Goal: Information Seeking & Learning: Learn about a topic

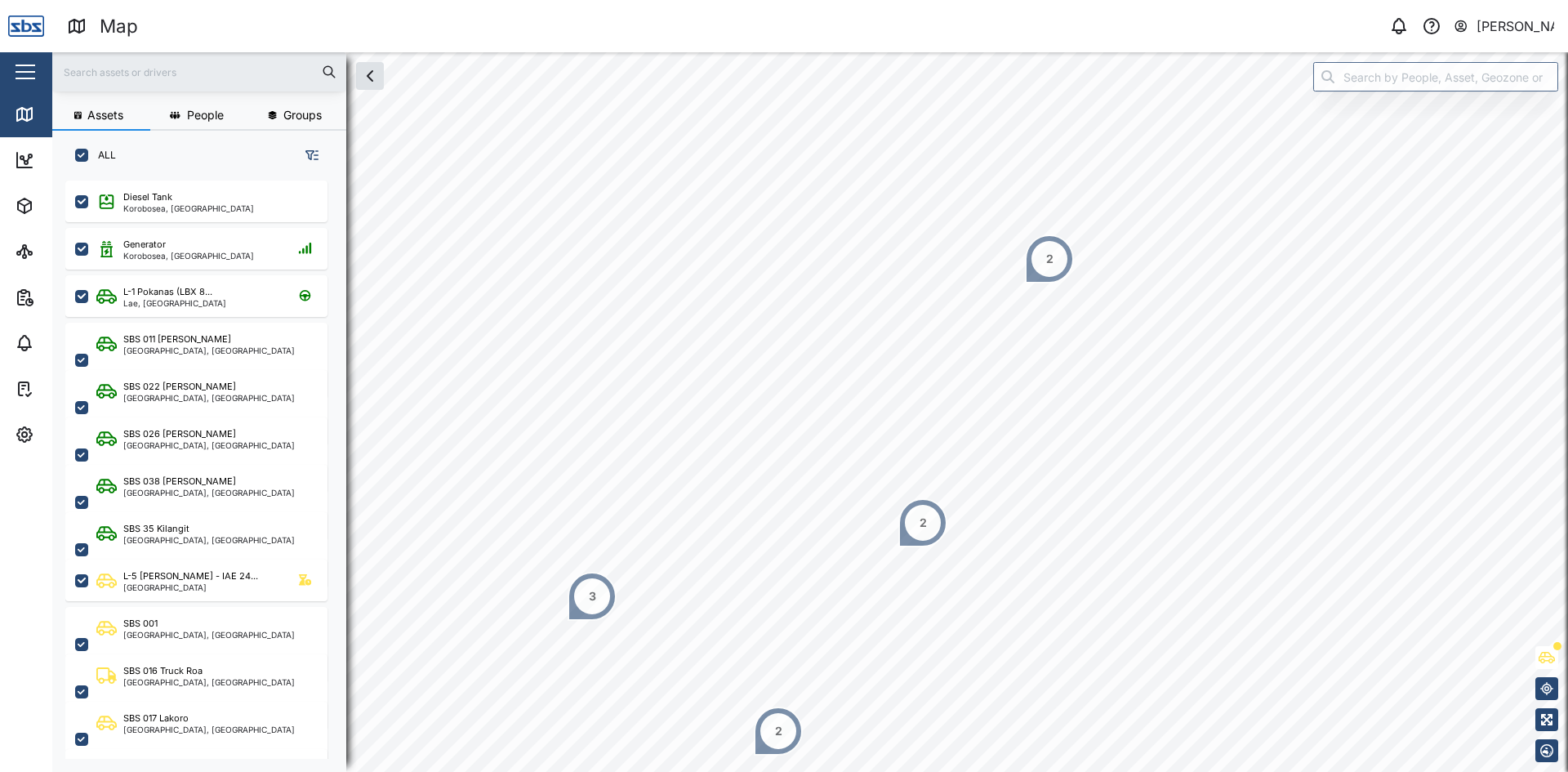
scroll to position [572, 256]
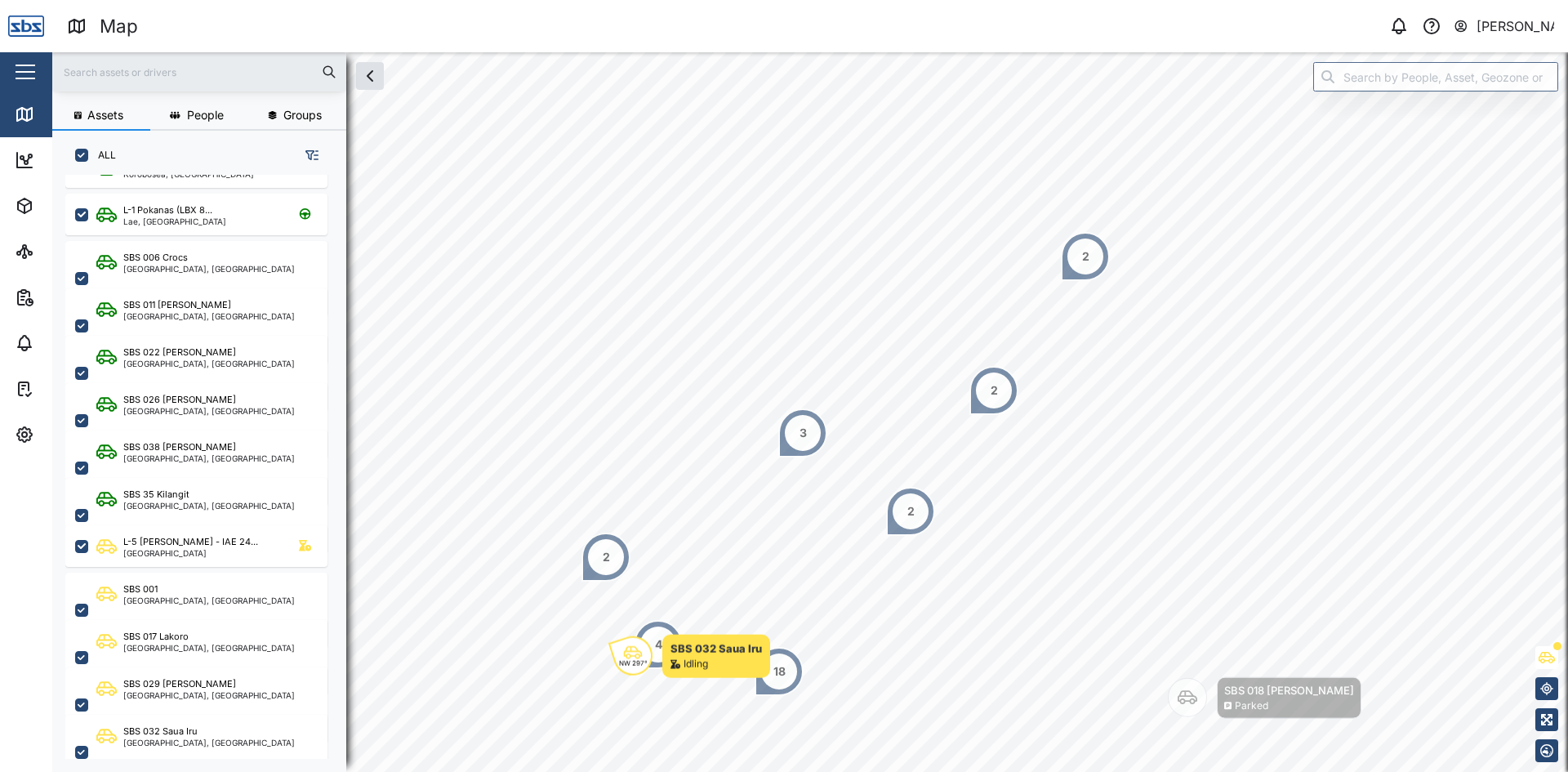
click at [815, 424] on div "3" at bounding box center [802, 432] width 49 height 49
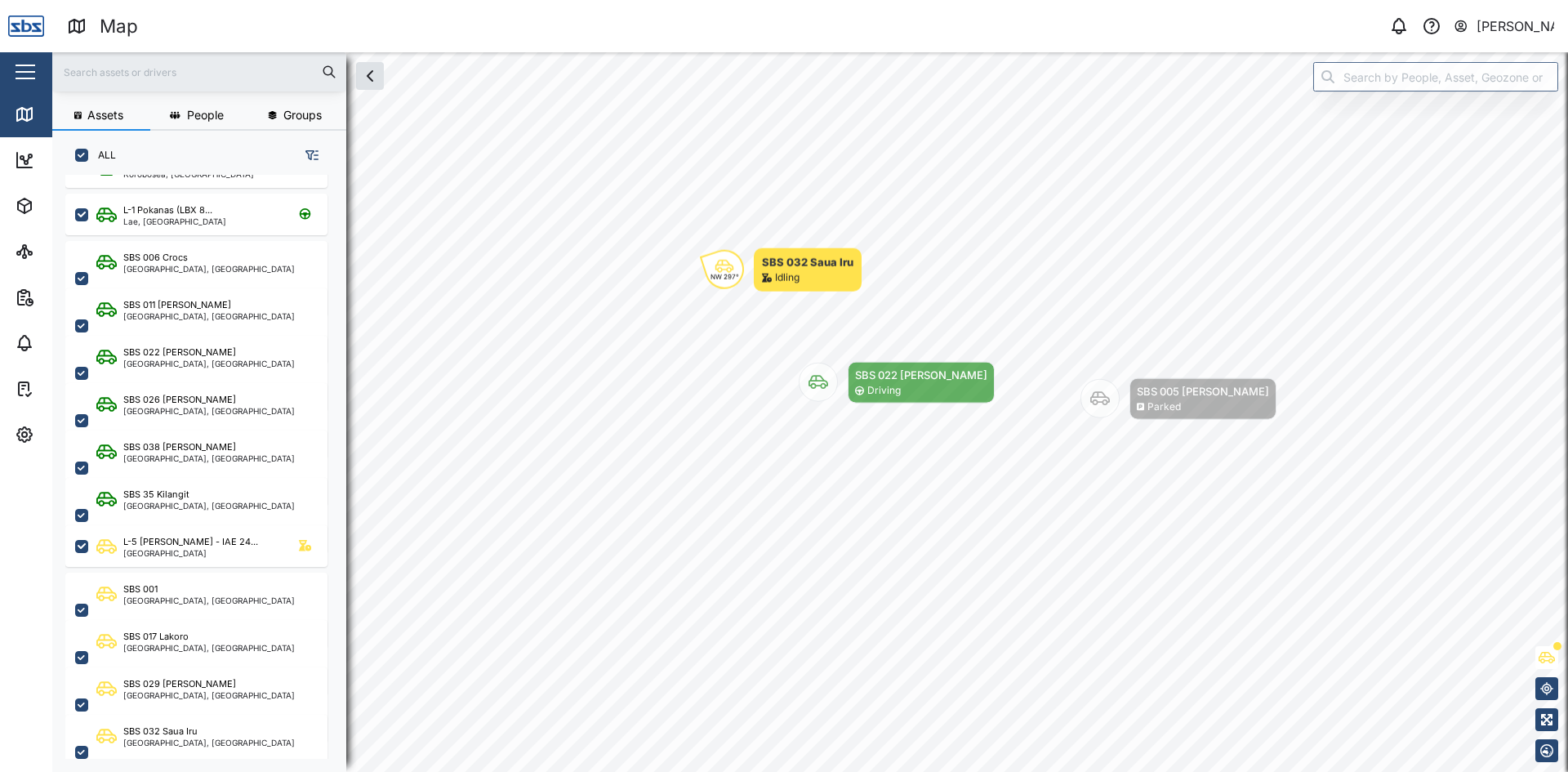
click at [772, 343] on body "Map 0 Vijay Kumar Close Map Dashboard Assets ATS Camera Generator Personnel Tan…" at bounding box center [784, 386] width 1568 height 772
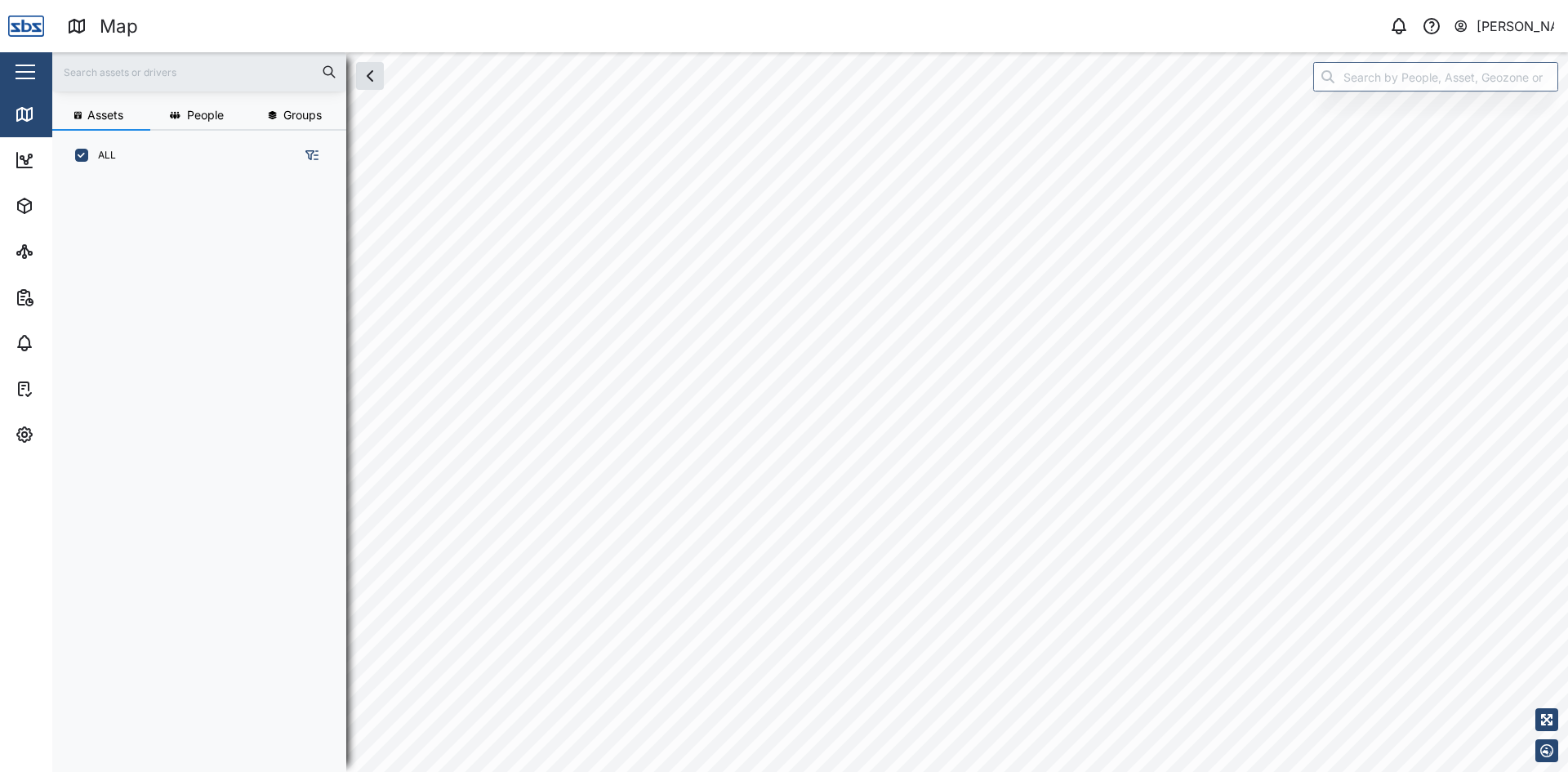
scroll to position [572, 256]
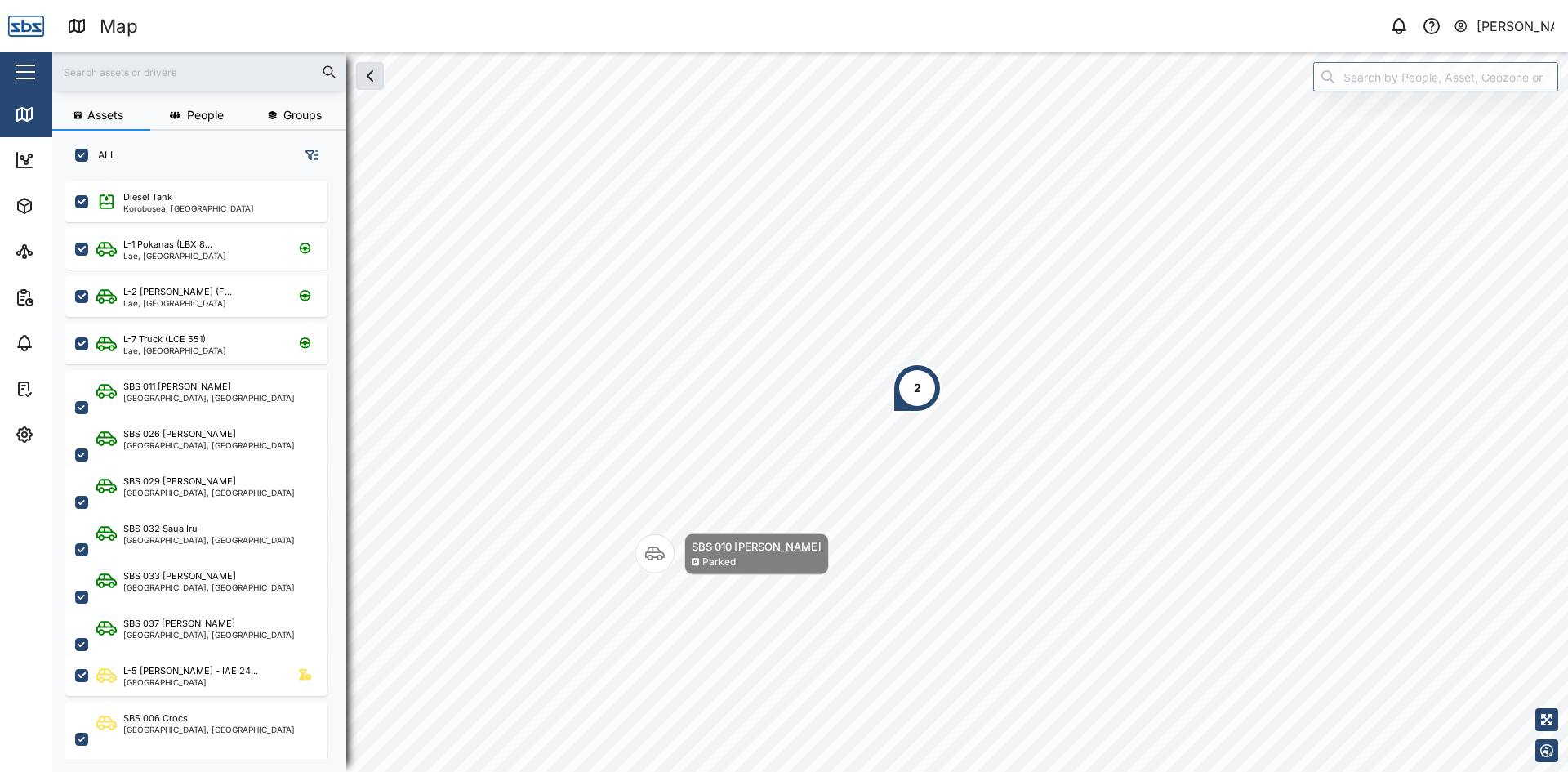
click at [145, 78] on input "text" at bounding box center [199, 72] width 274 height 25
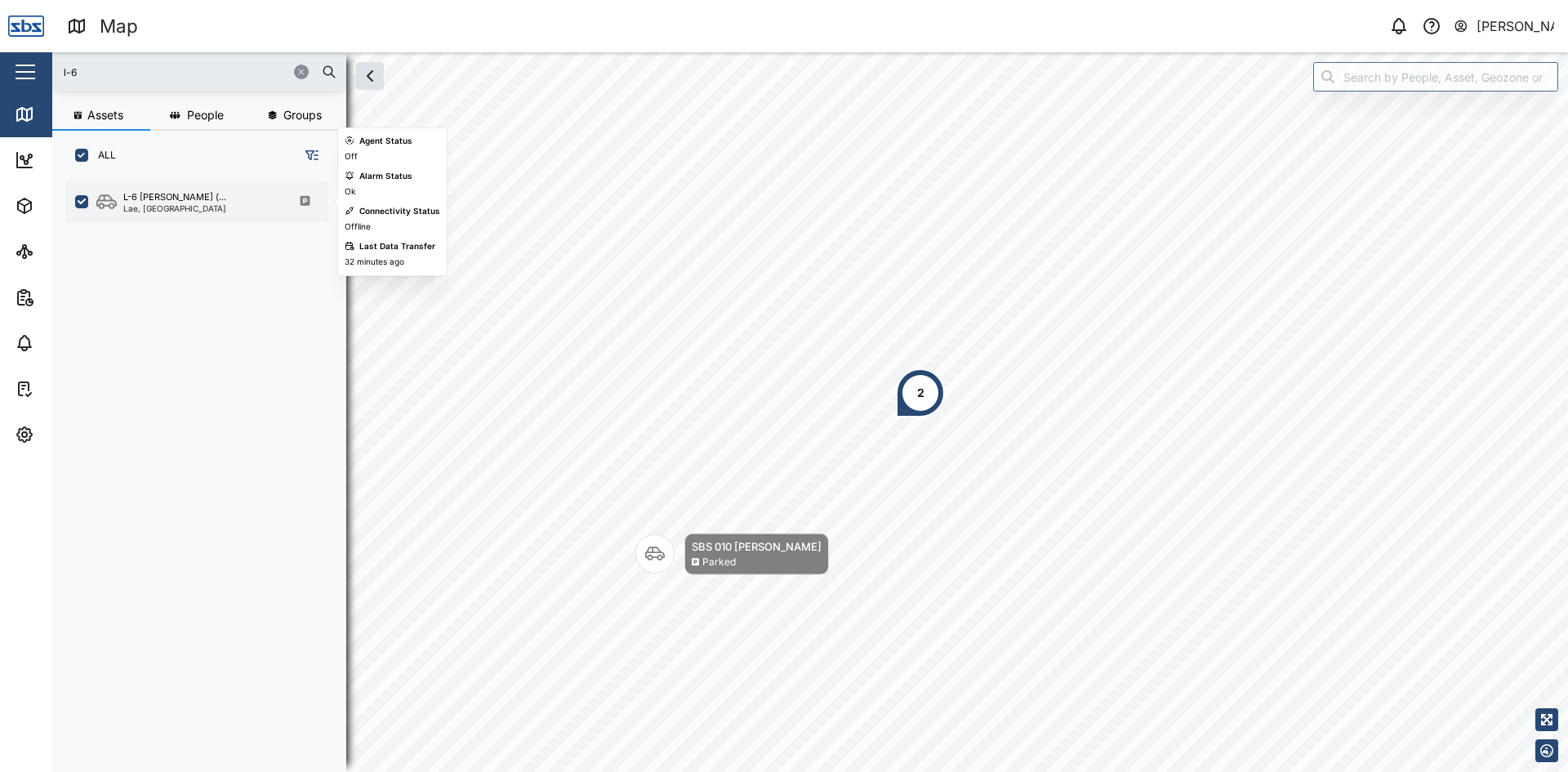
type input "l-6"
click at [170, 200] on div "L-6 [PERSON_NAME] (..." at bounding box center [175, 197] width 103 height 14
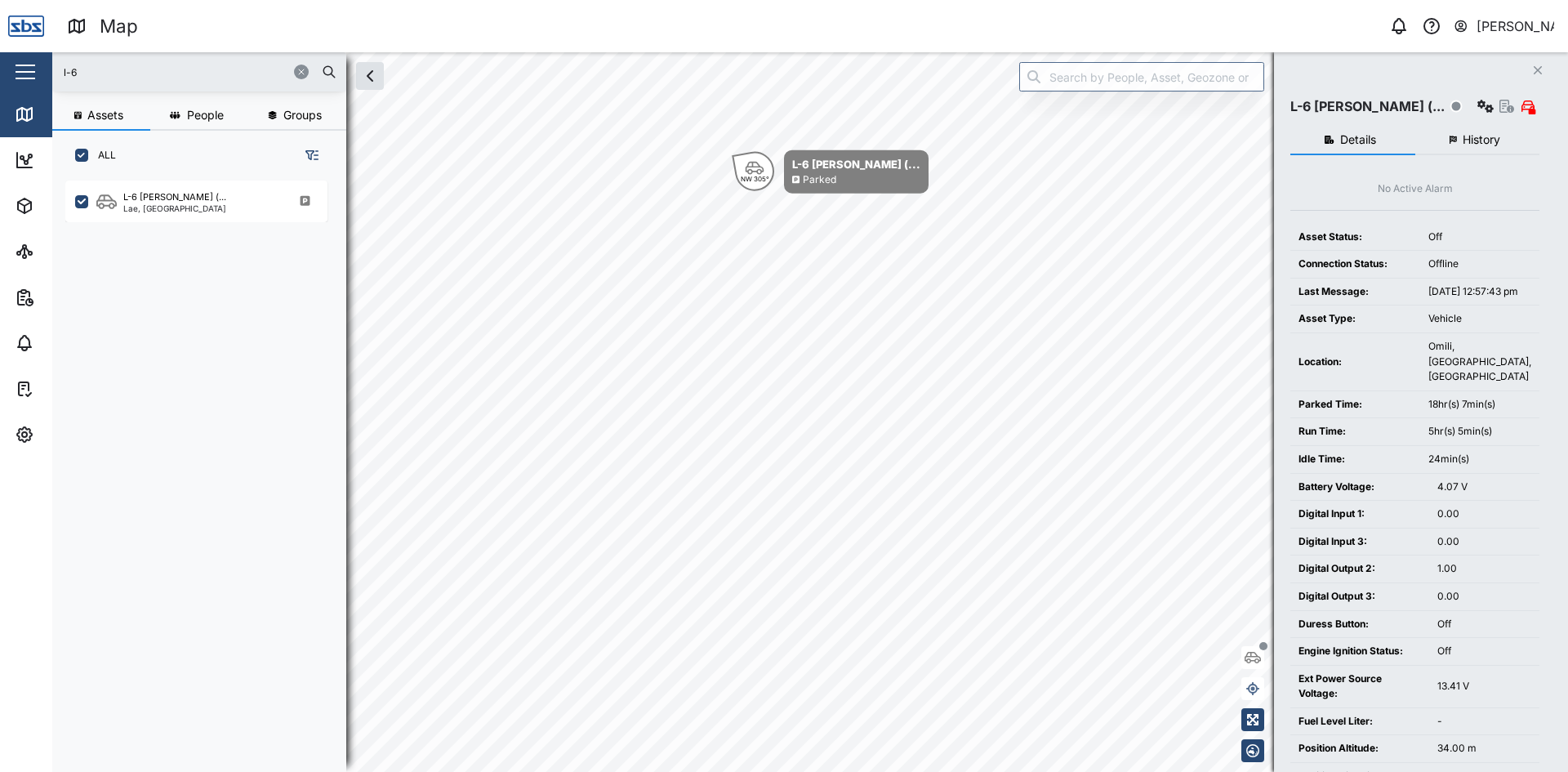
click at [1537, 71] on icon "button" at bounding box center [1538, 71] width 9 height 9
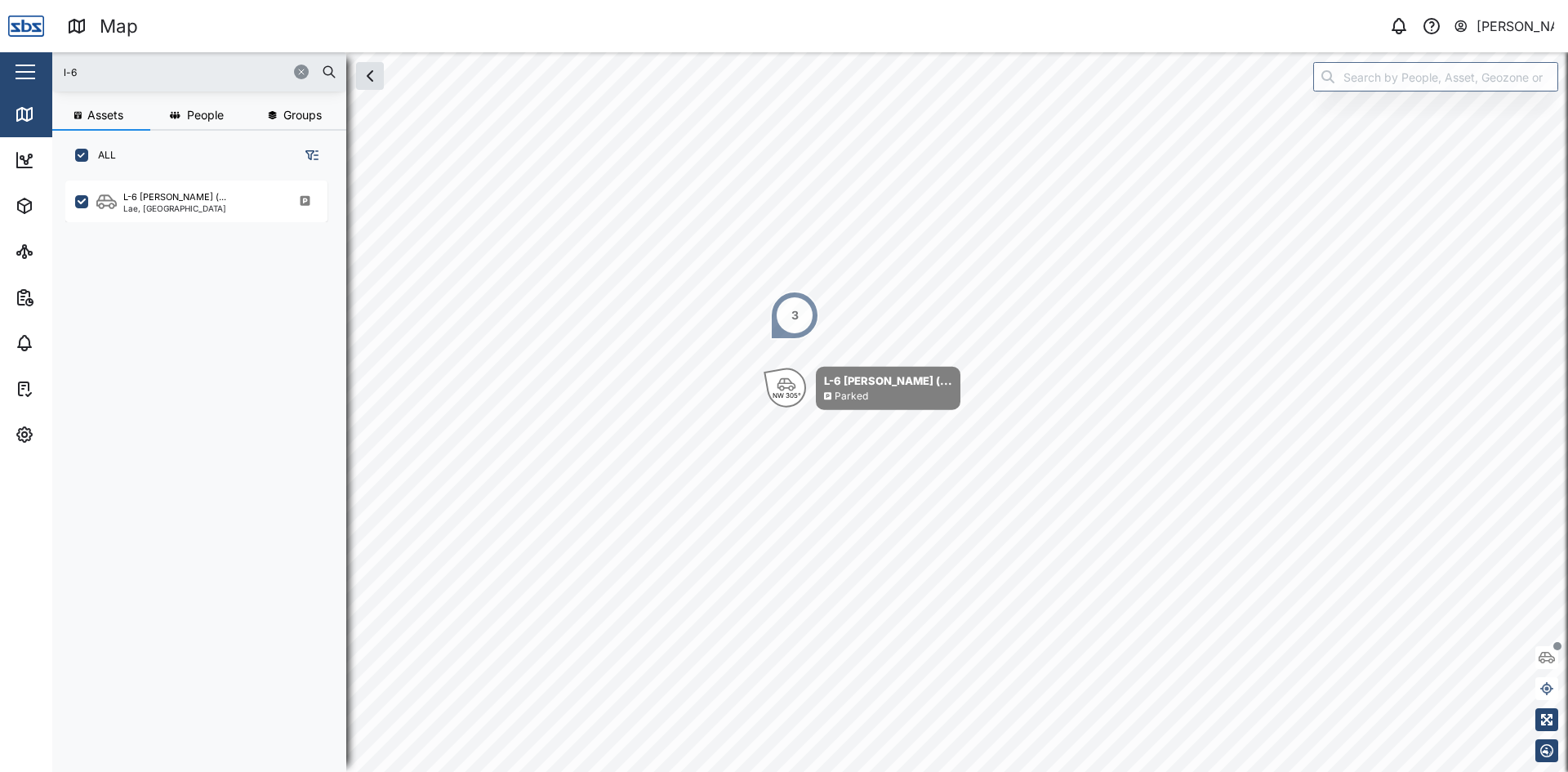
click at [303, 72] on icon "button" at bounding box center [301, 72] width 9 height 9
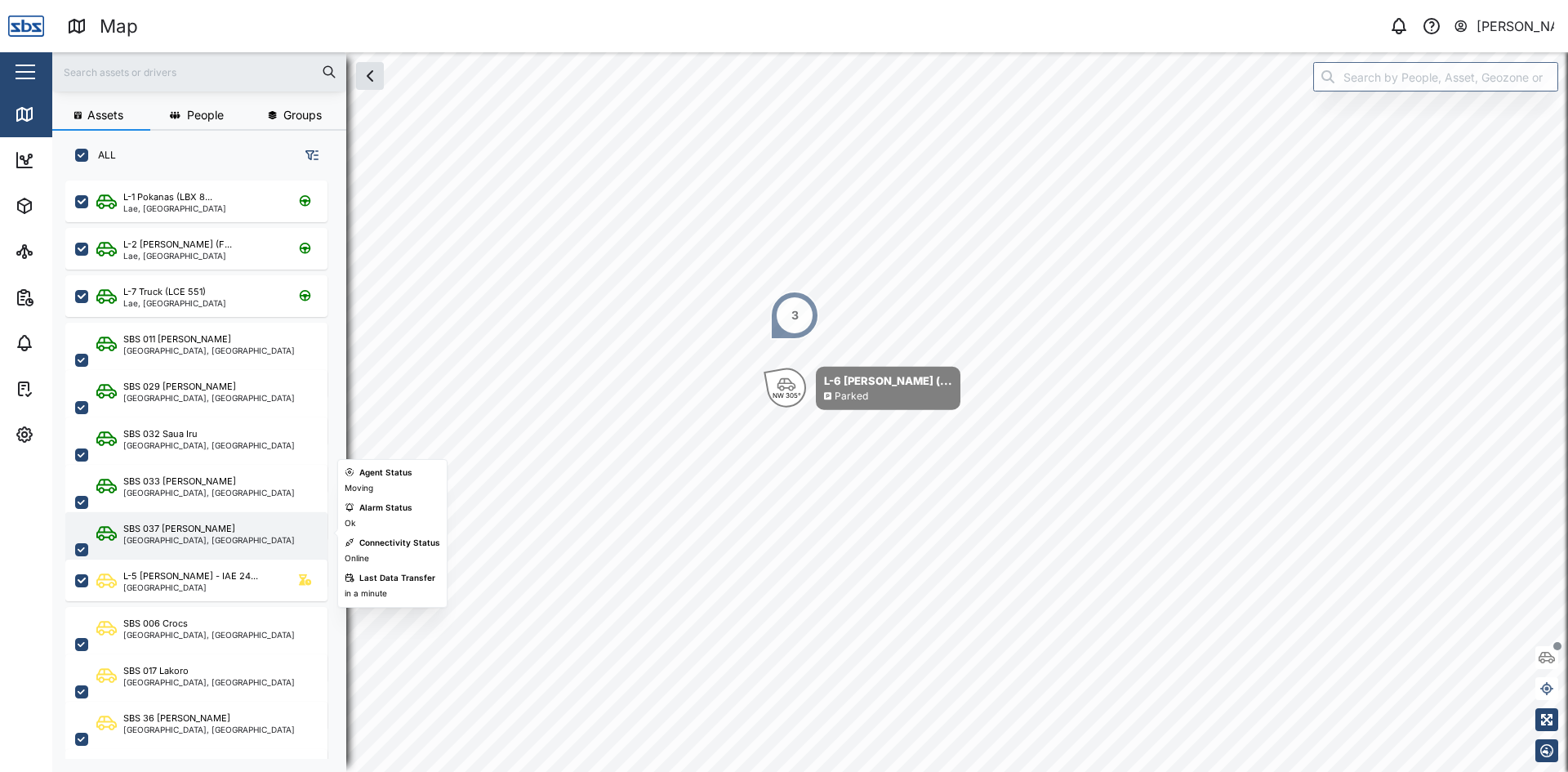
click at [179, 527] on div "SBS 037 [PERSON_NAME]" at bounding box center [179, 528] width 112 height 14
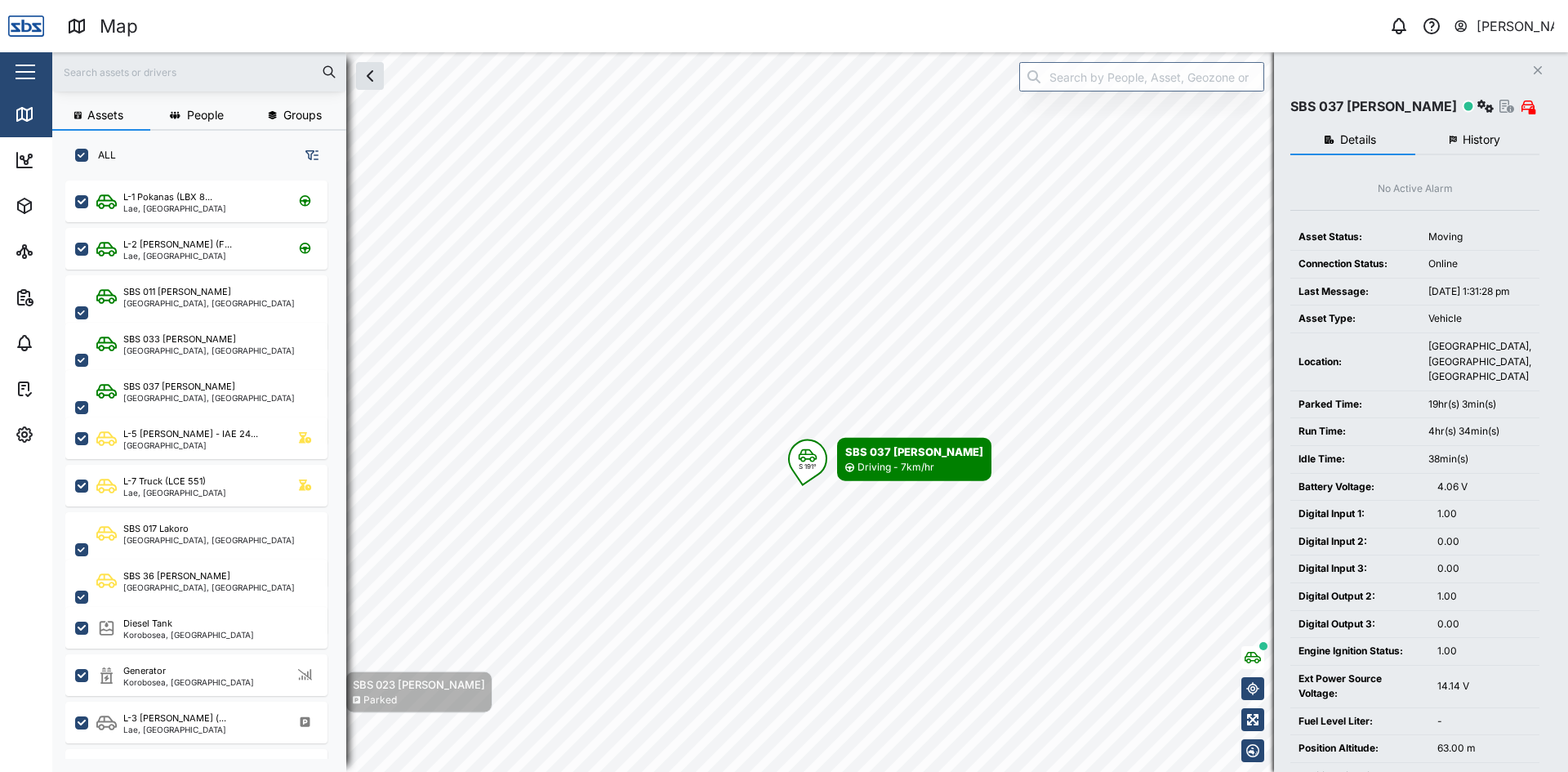
click at [157, 78] on input "text" at bounding box center [199, 72] width 274 height 25
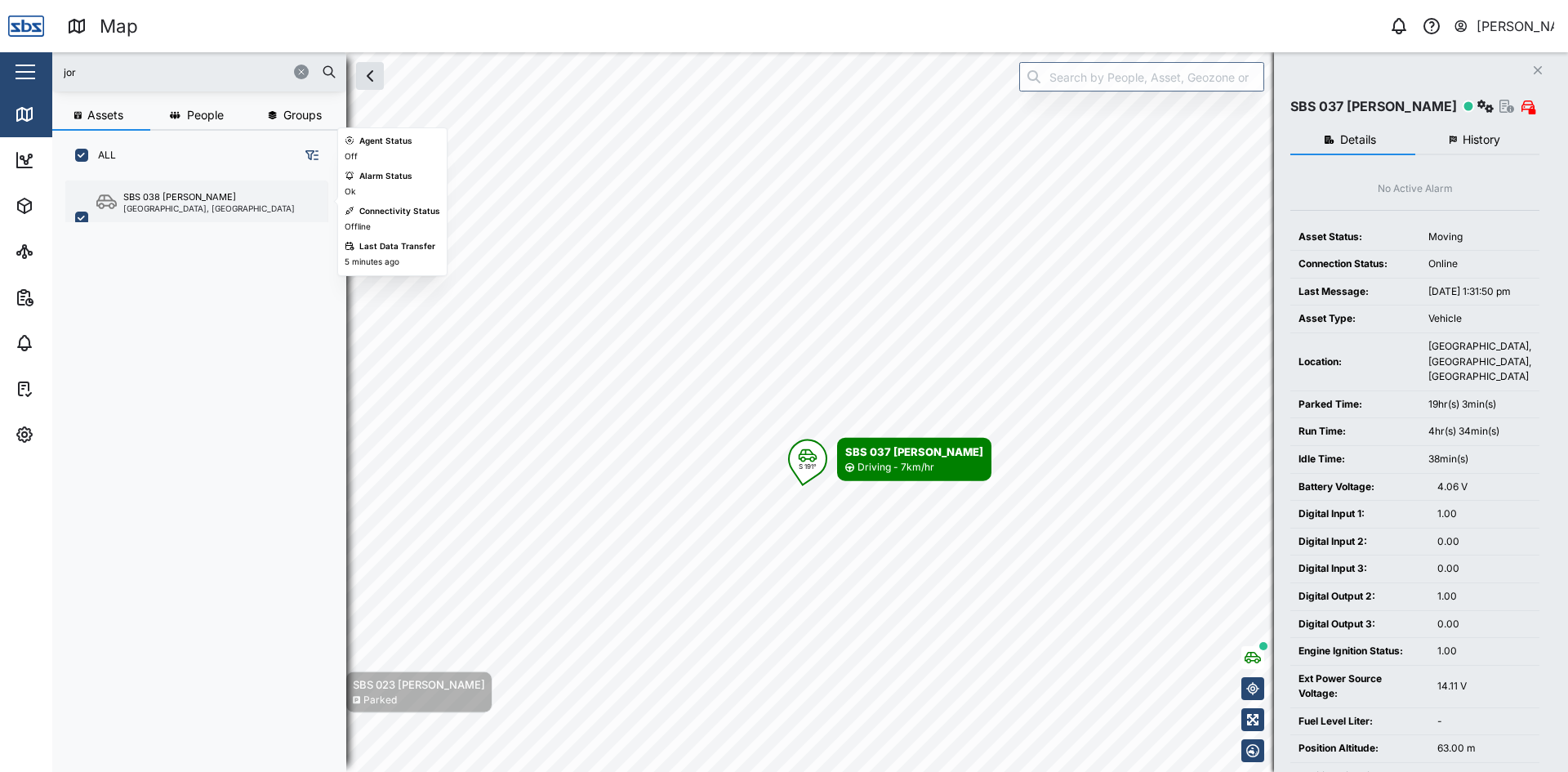
type input "jor"
click at [201, 199] on div "SBS 038 [PERSON_NAME]" at bounding box center [209, 197] width 171 height 14
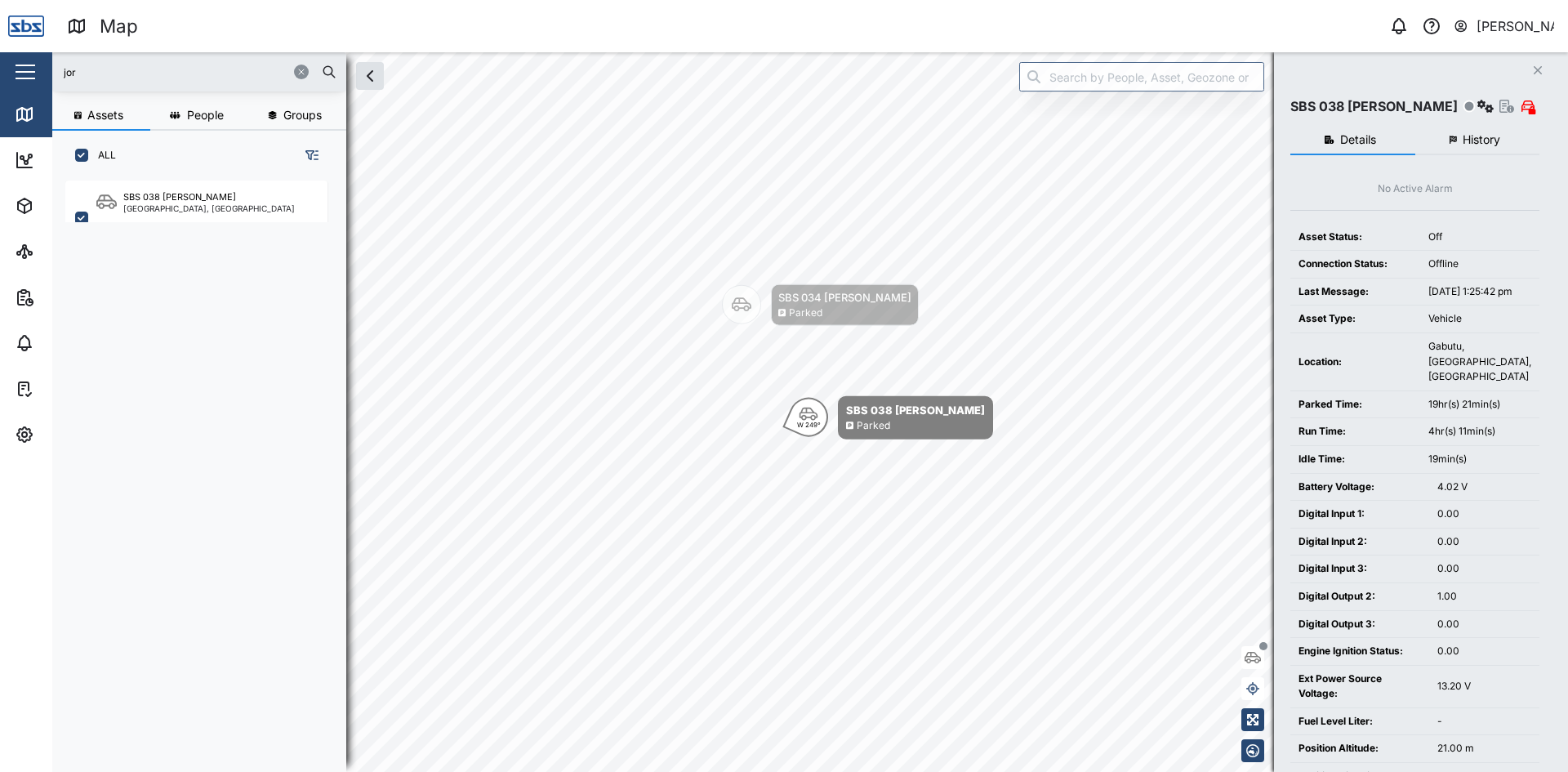
click at [1532, 67] on button "Close" at bounding box center [1537, 70] width 23 height 23
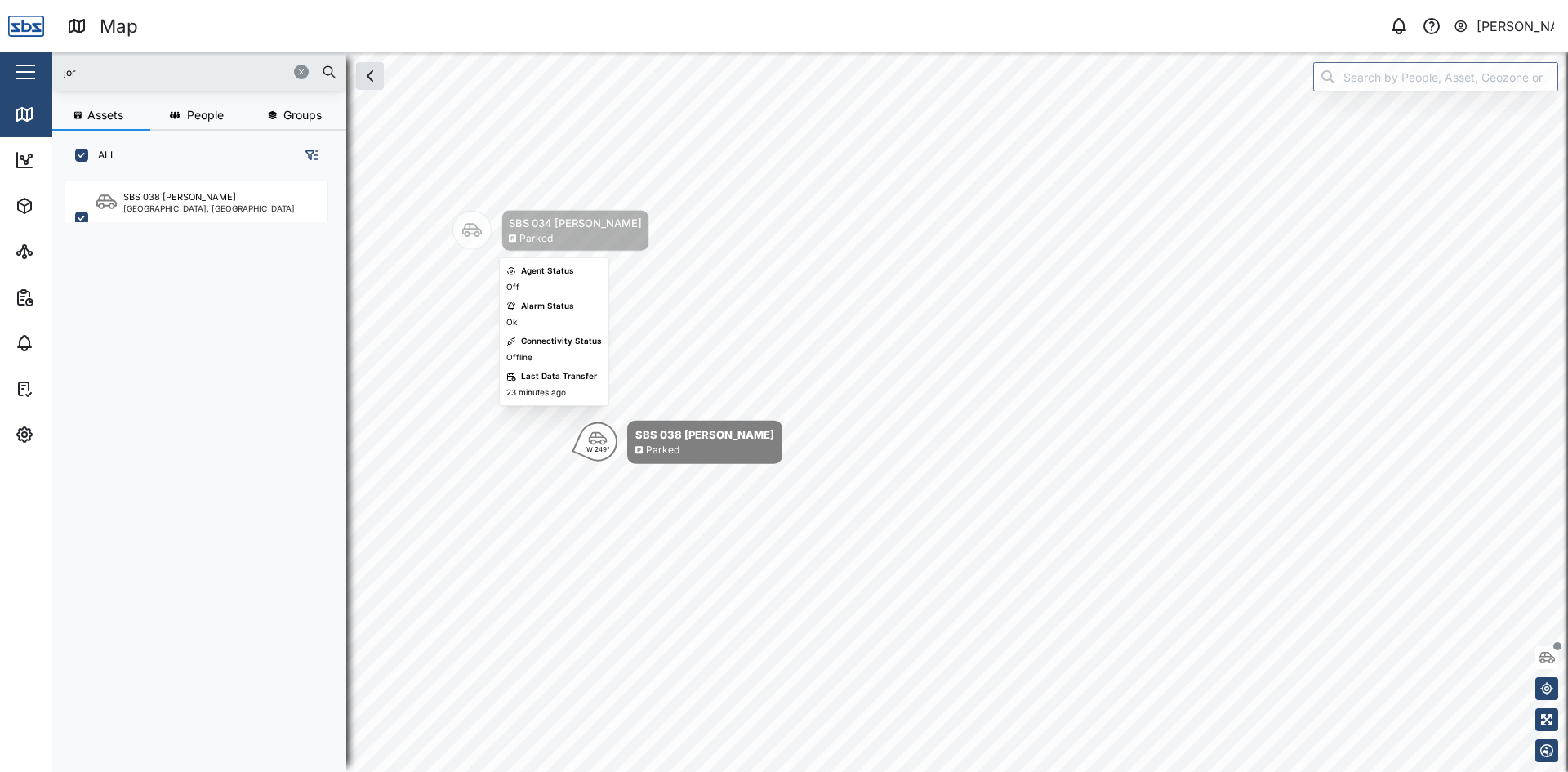
click at [533, 221] on div "SBS 034 [PERSON_NAME]" at bounding box center [575, 222] width 133 height 16
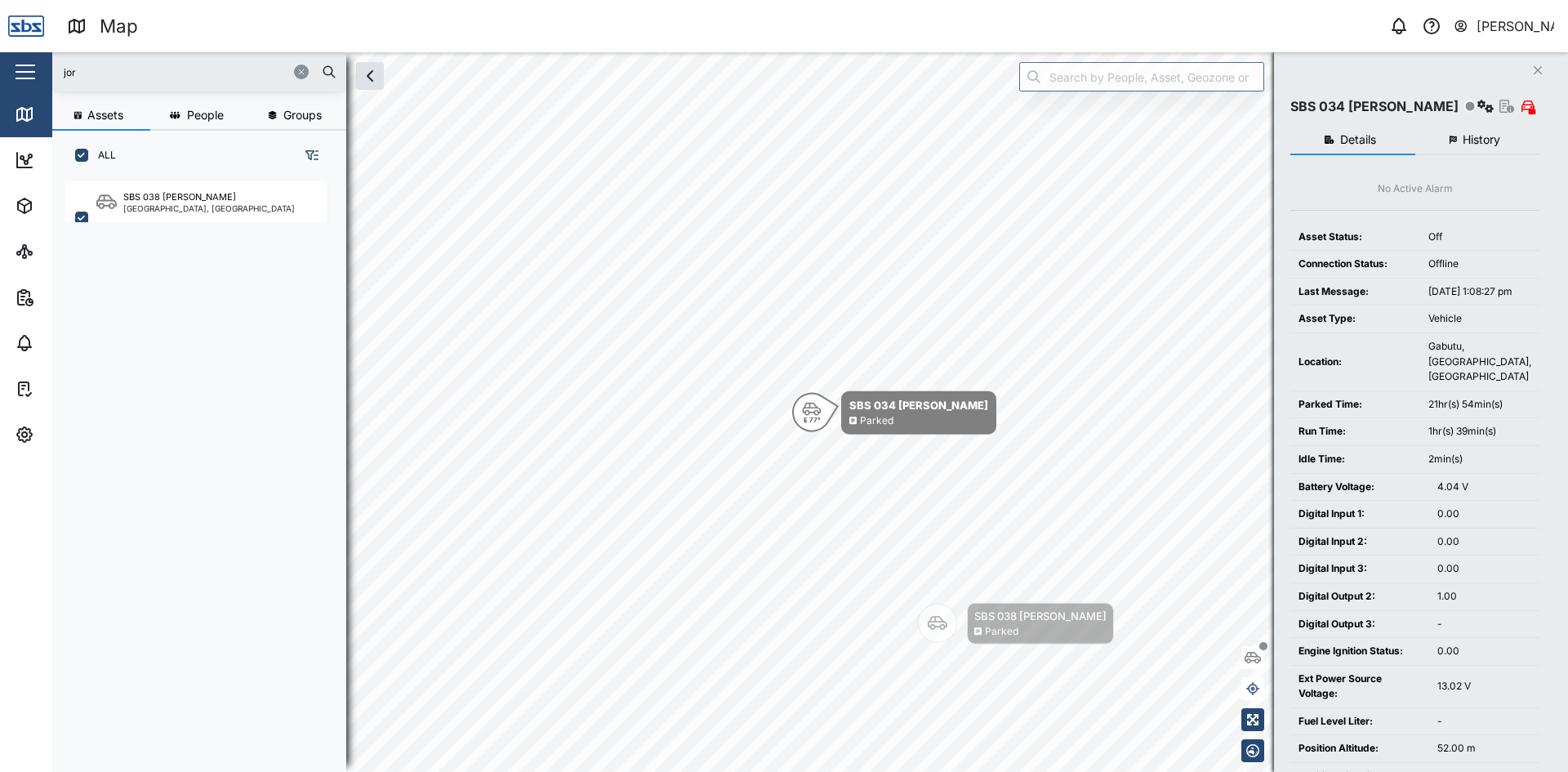
click at [1476, 130] on button "History" at bounding box center [1478, 141] width 125 height 29
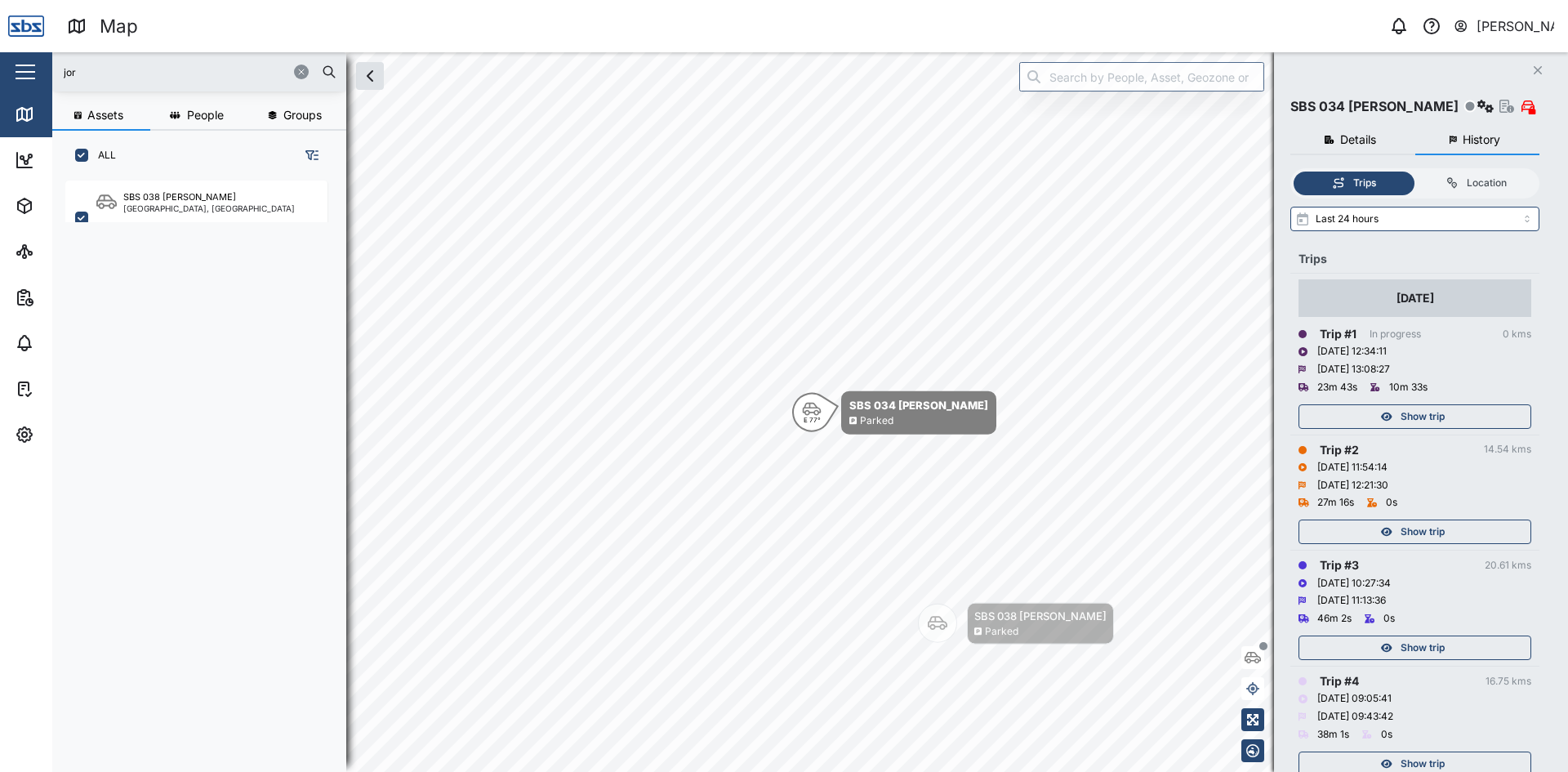
click at [1427, 417] on span "Show trip" at bounding box center [1423, 416] width 44 height 23
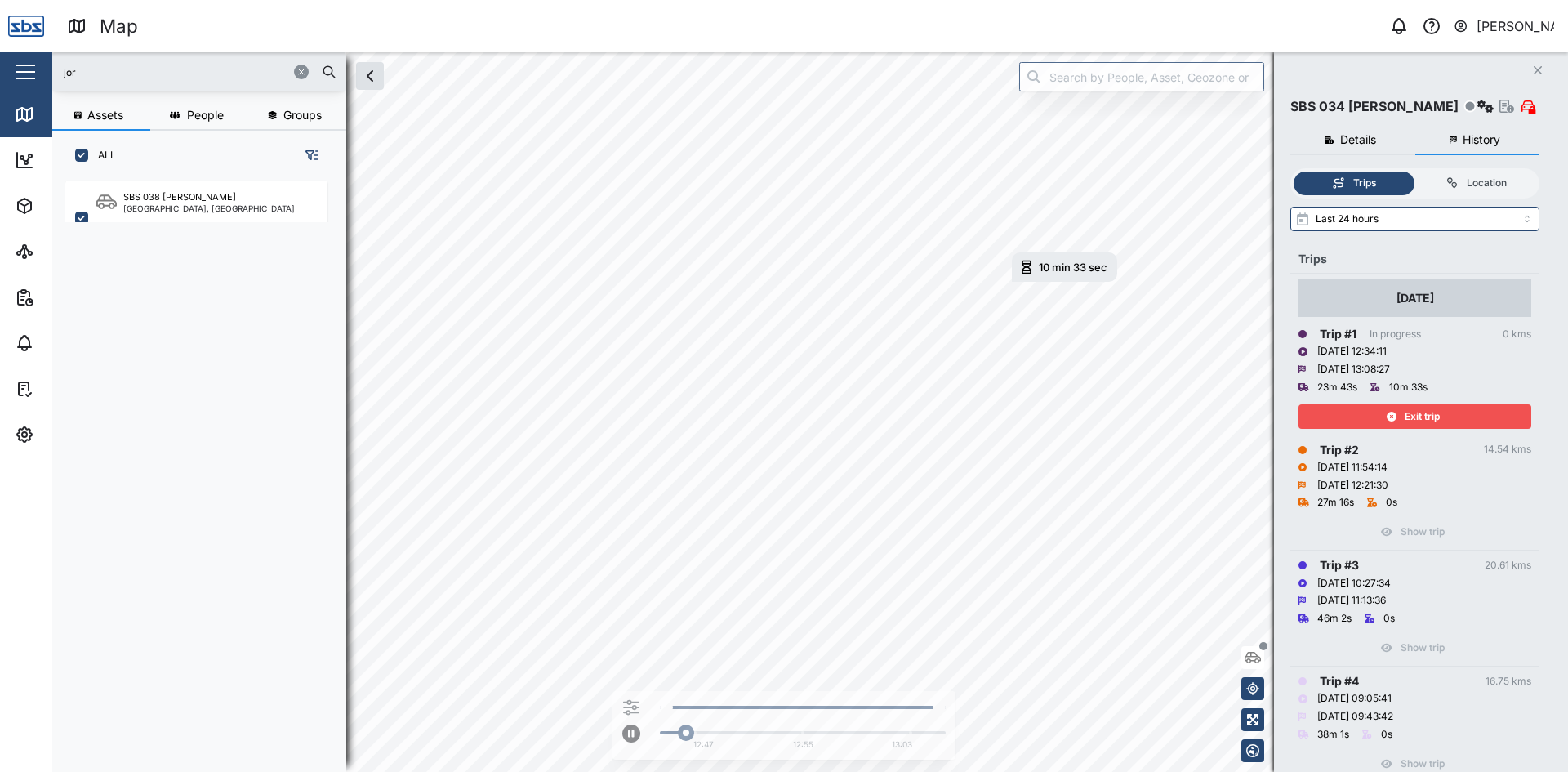
click at [1375, 406] on div "Exit trip" at bounding box center [1412, 416] width 212 height 23
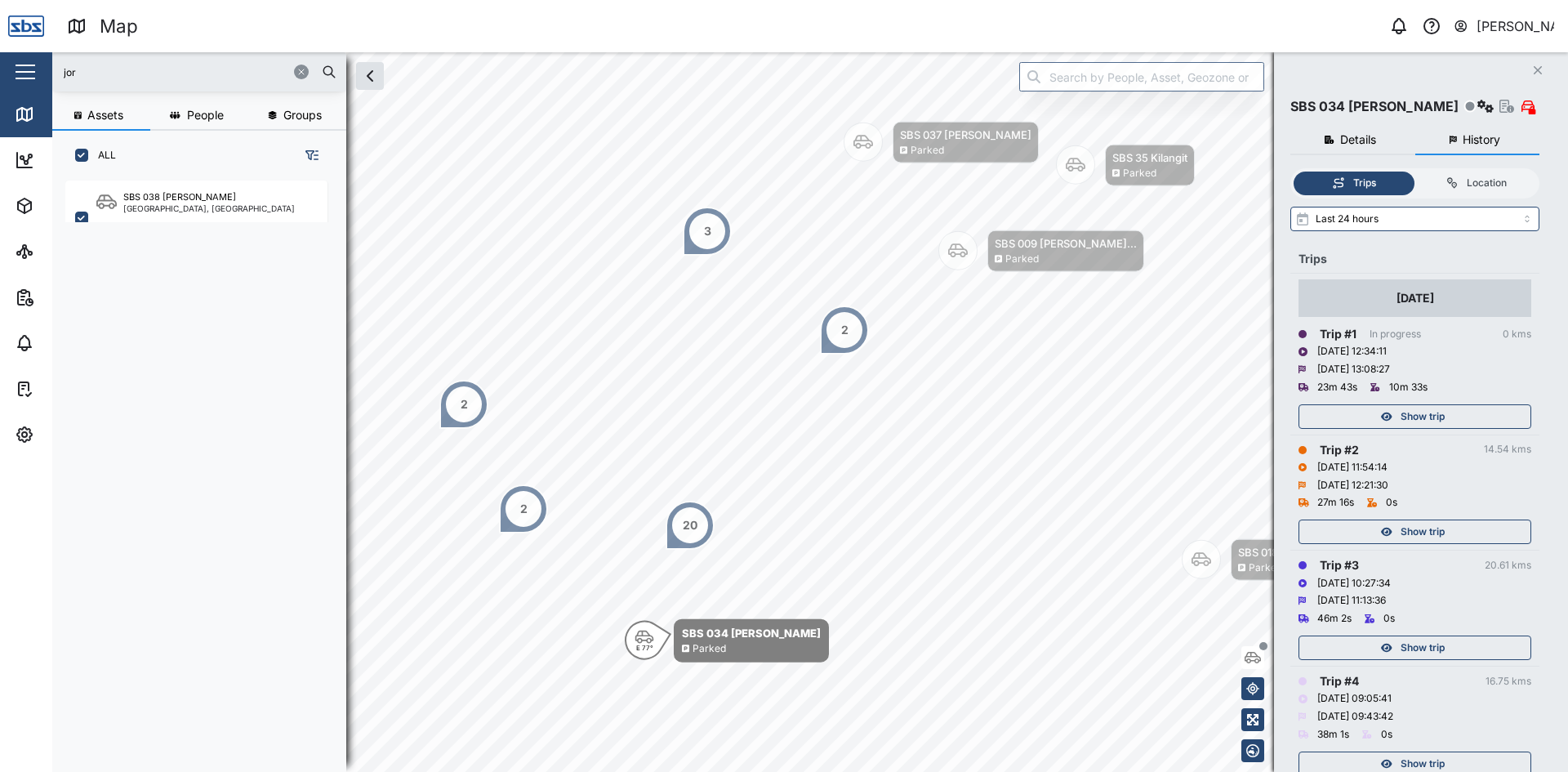
click at [1541, 59] on div "Close SBS 034 [PERSON_NAME] Details History No Active Alarm Asset Status: Off C…" at bounding box center [1421, 412] width 294 height 719
click at [1536, 73] on icon "button" at bounding box center [1538, 71] width 9 height 9
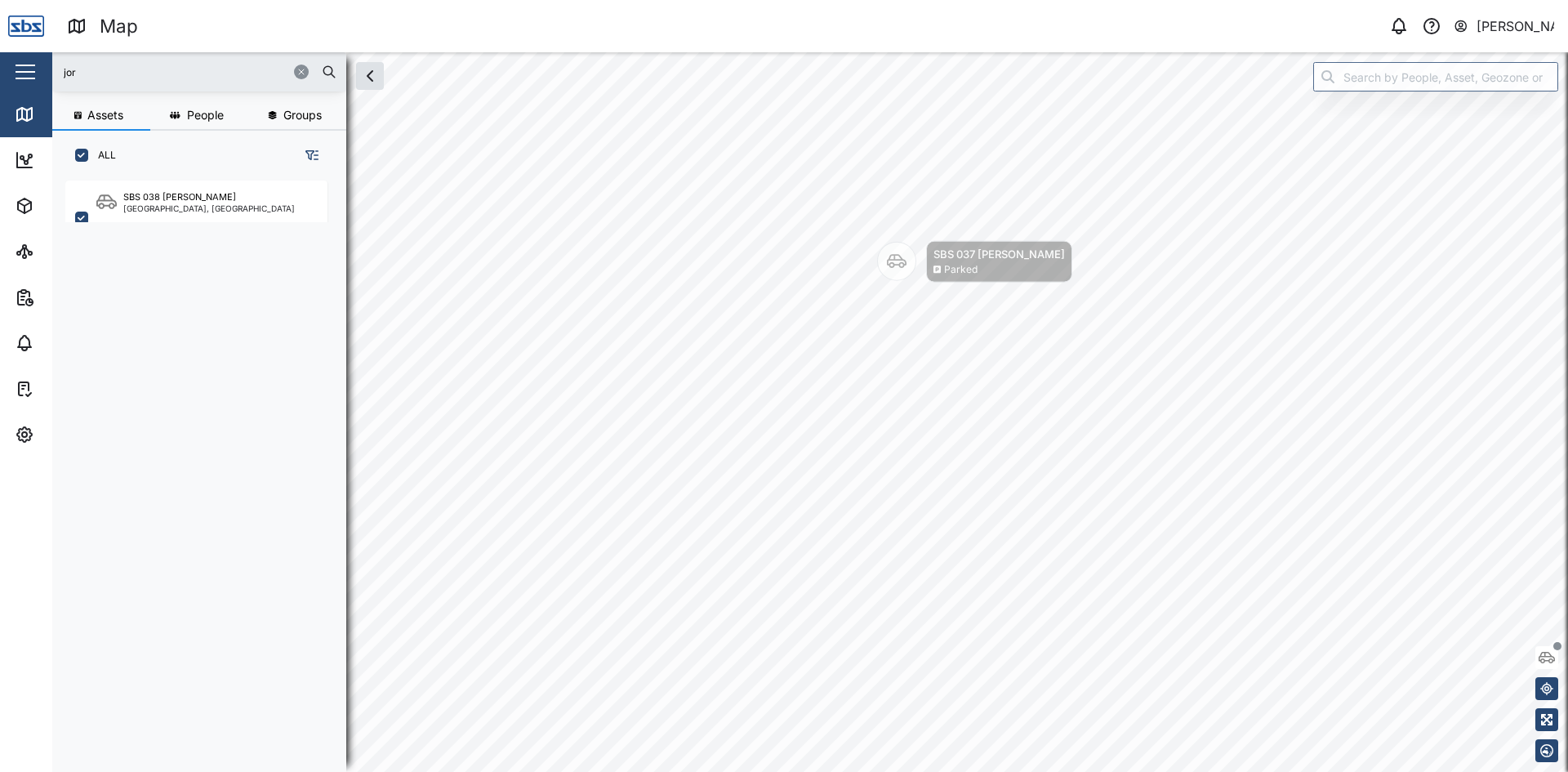
click at [302, 71] on icon "button" at bounding box center [301, 72] width 9 height 9
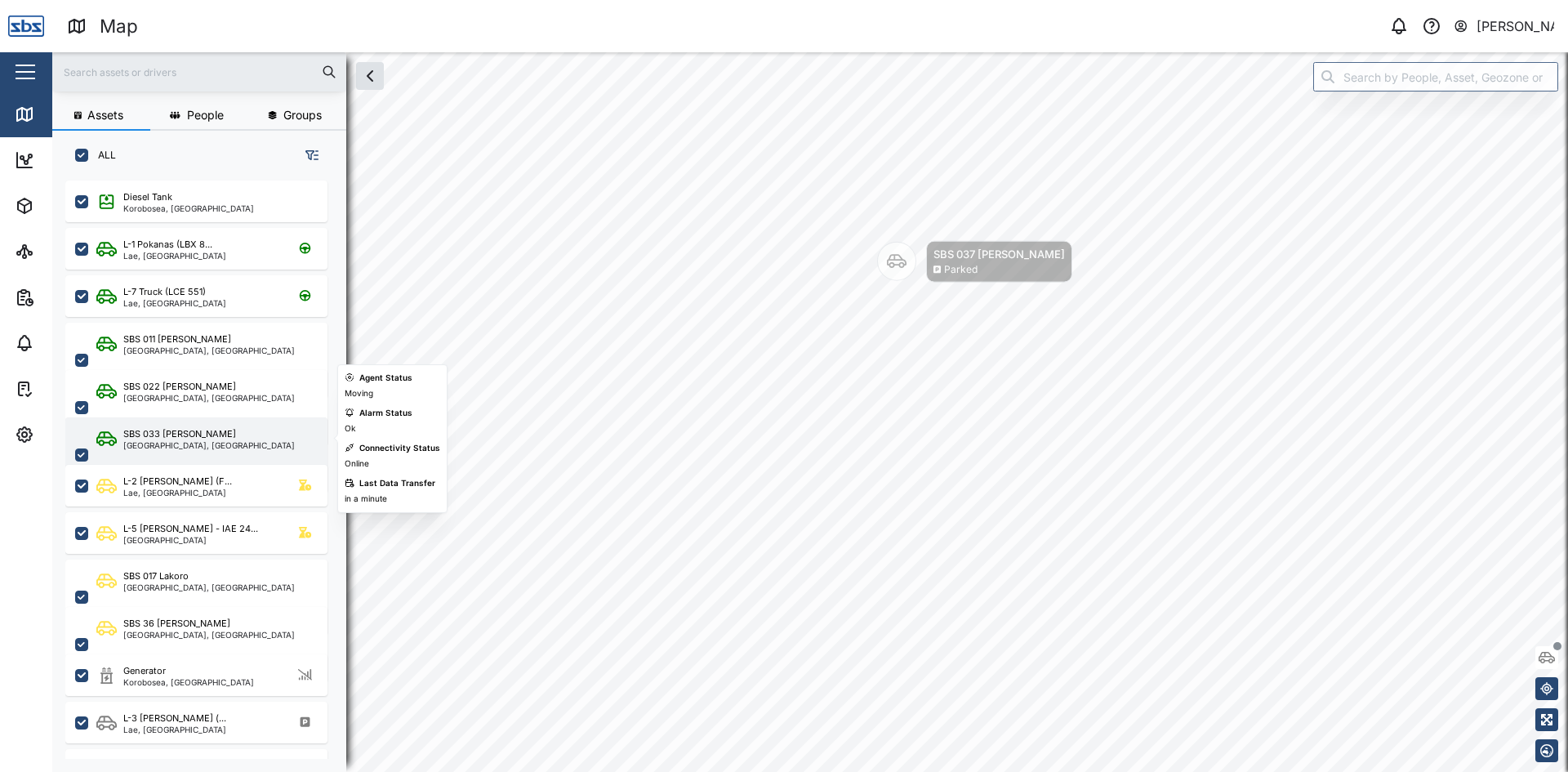
click at [170, 437] on div "SBS 033 [PERSON_NAME]" at bounding box center [180, 434] width 112 height 14
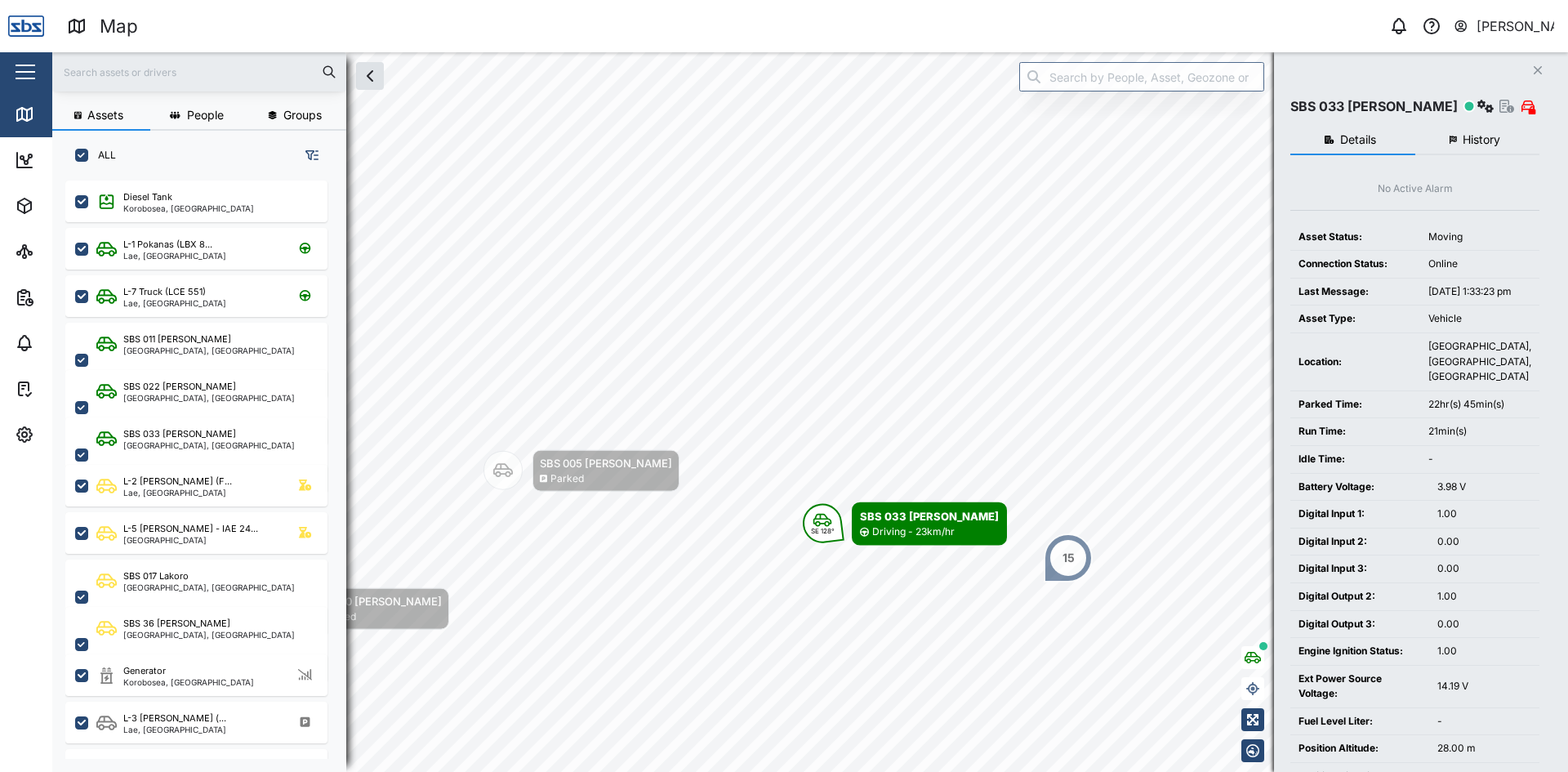
click at [1496, 133] on button "History" at bounding box center [1478, 141] width 125 height 29
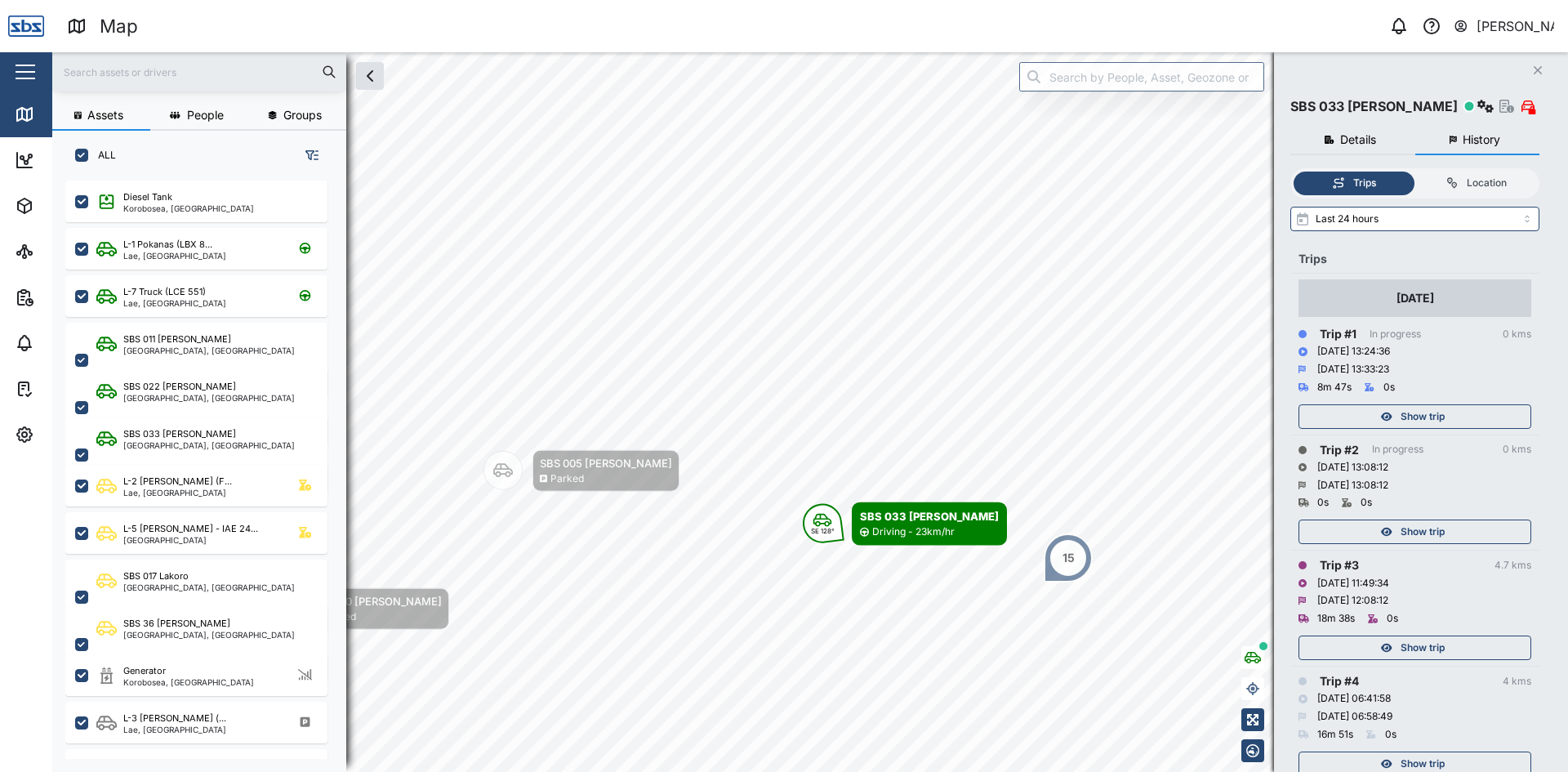
click at [1447, 410] on div "Show trip" at bounding box center [1412, 416] width 212 height 23
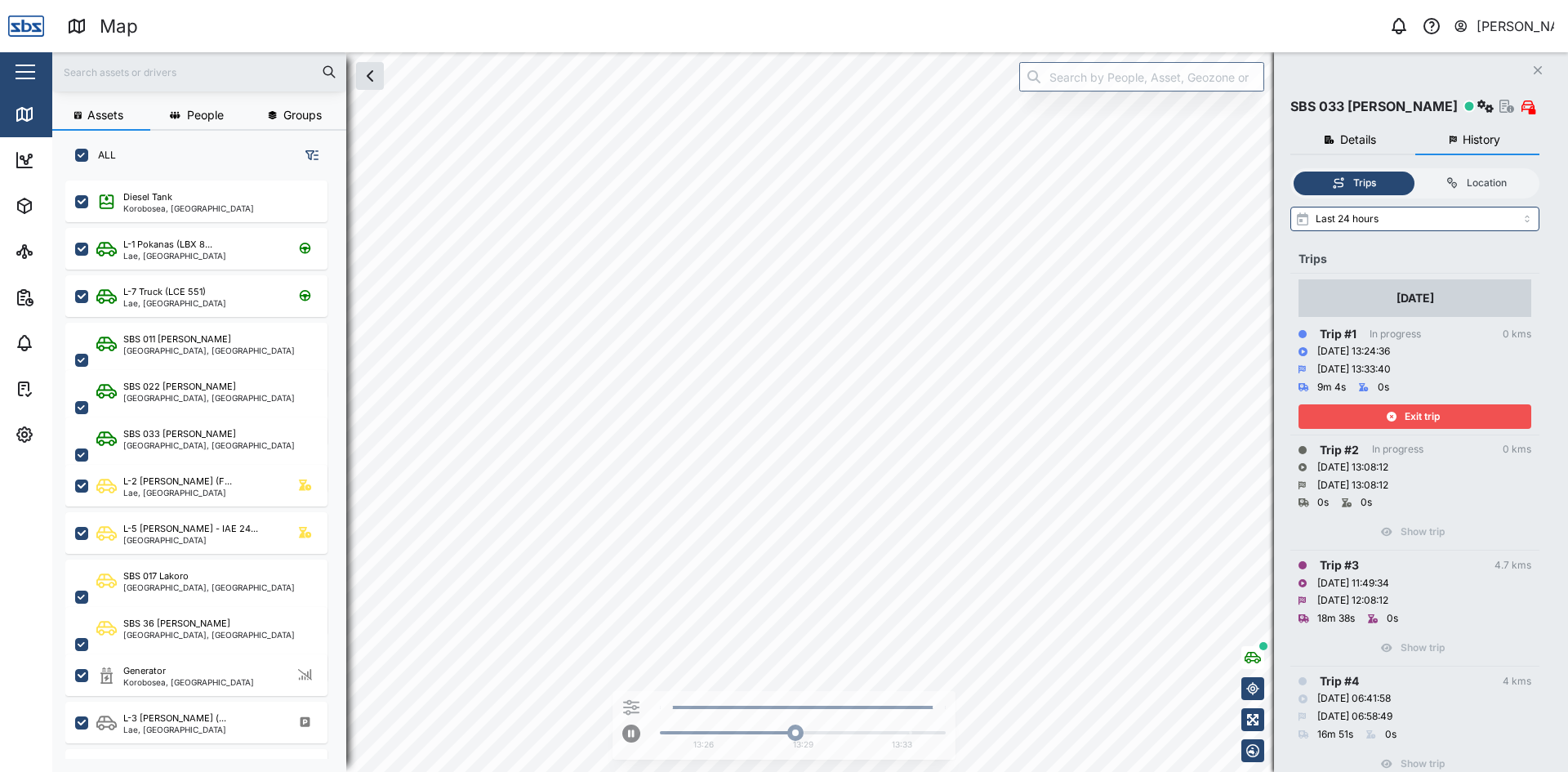
click at [1447, 412] on div "Exit trip" at bounding box center [1412, 416] width 212 height 23
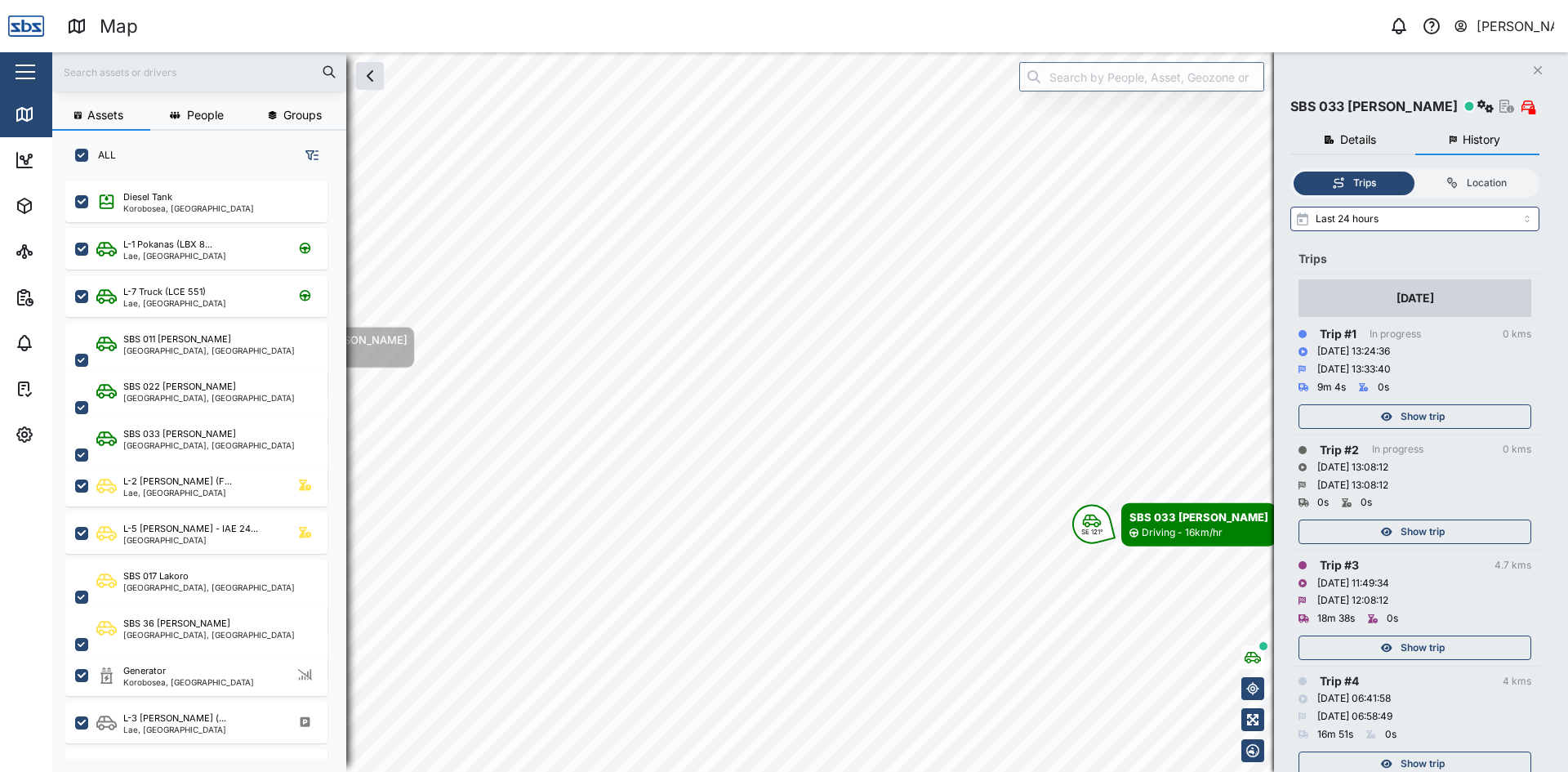
click at [1425, 525] on span "Show trip" at bounding box center [1423, 531] width 44 height 23
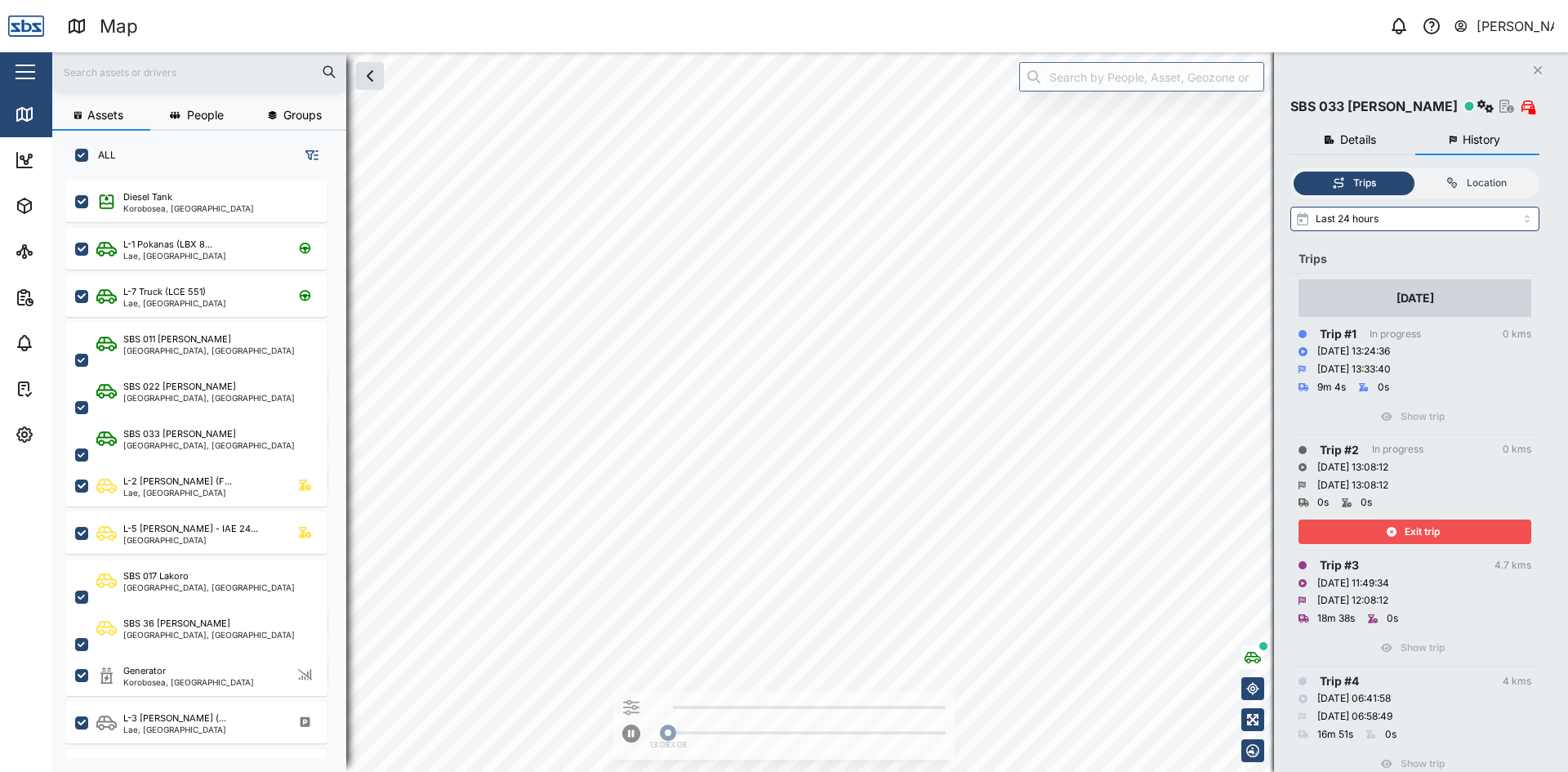
click at [1424, 525] on span "Exit trip" at bounding box center [1421, 531] width 35 height 23
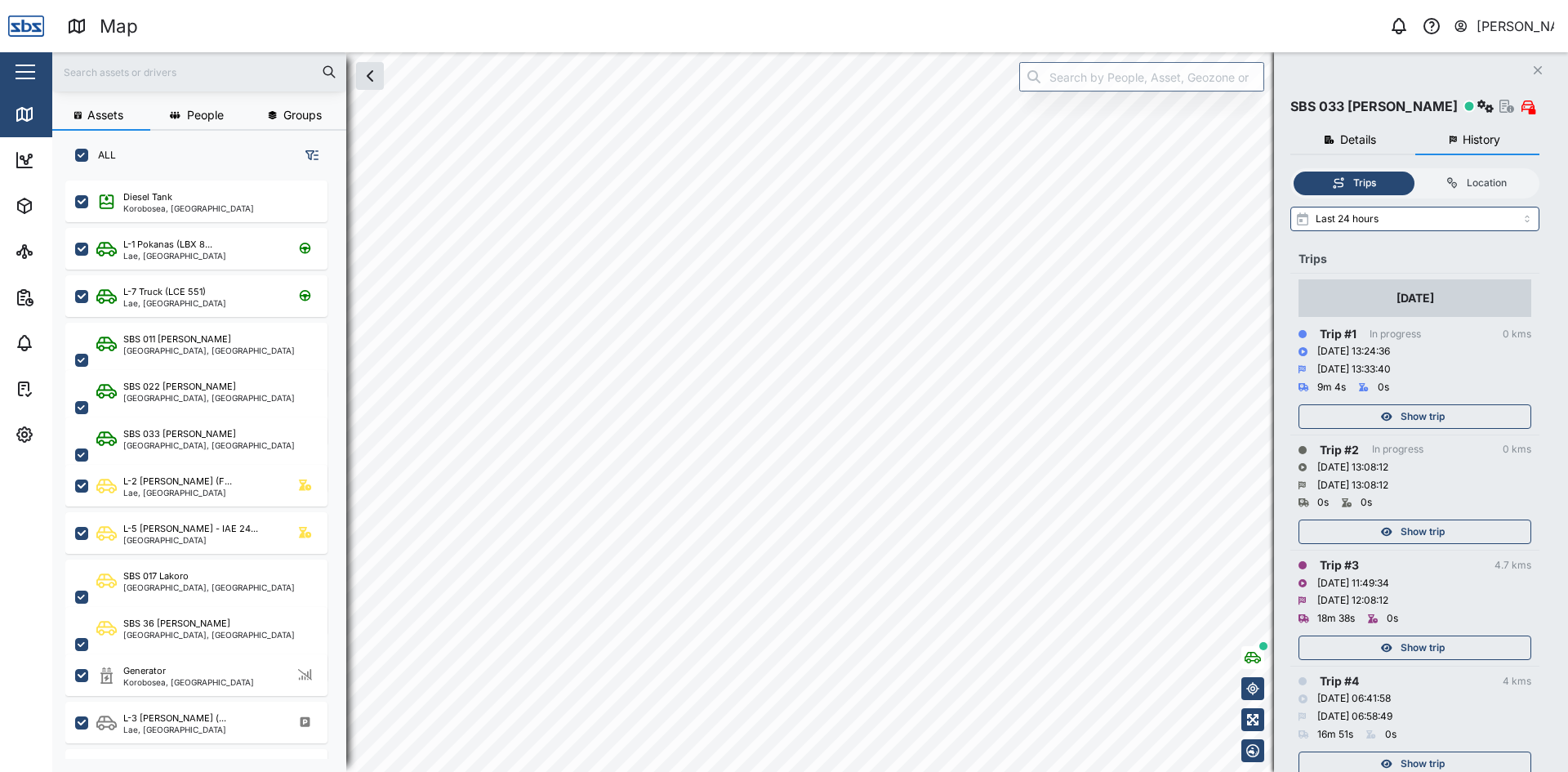
click at [1431, 647] on span "Show trip" at bounding box center [1423, 648] width 44 height 23
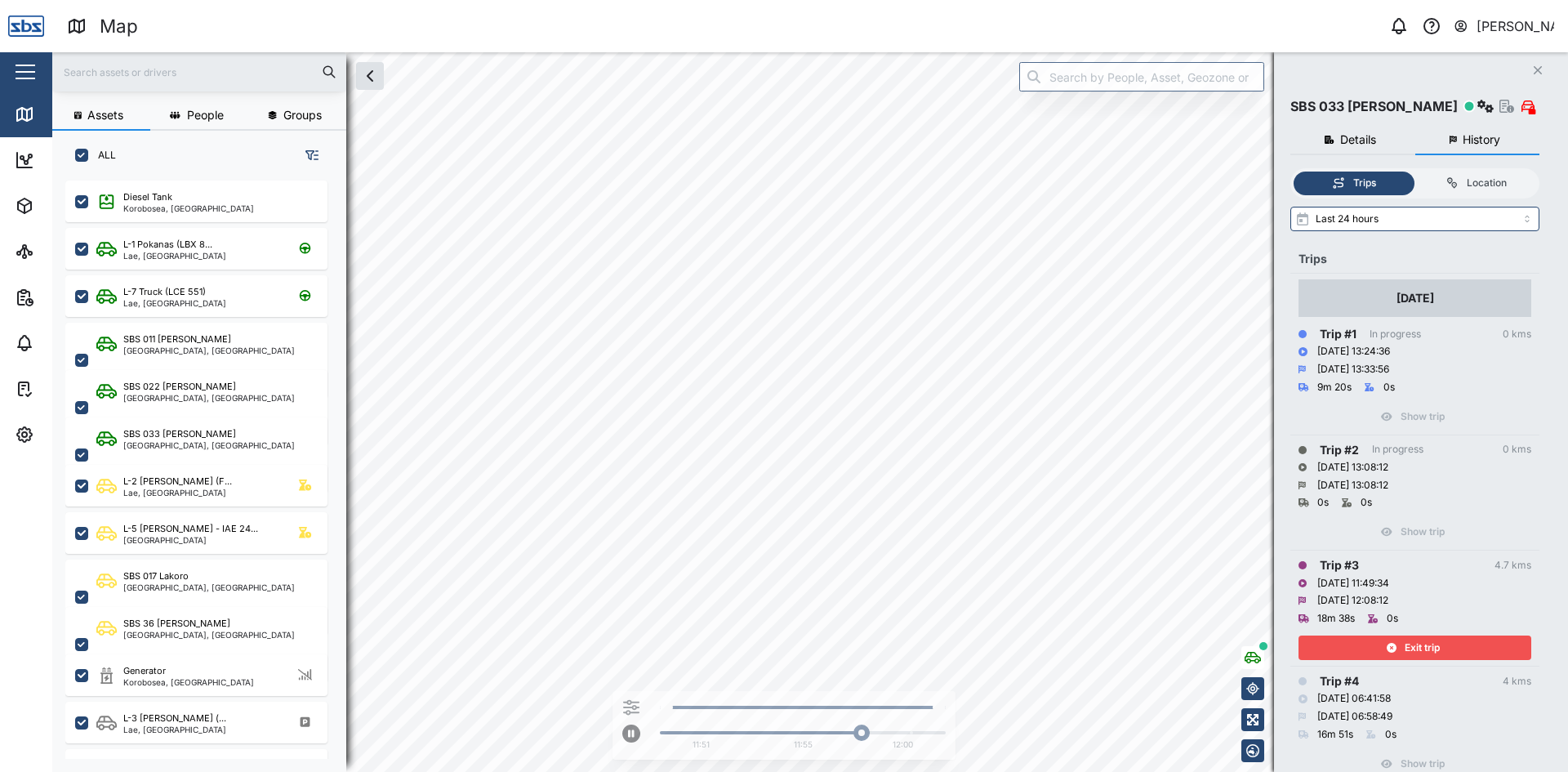
click at [1535, 67] on icon "Close" at bounding box center [1537, 70] width 9 height 13
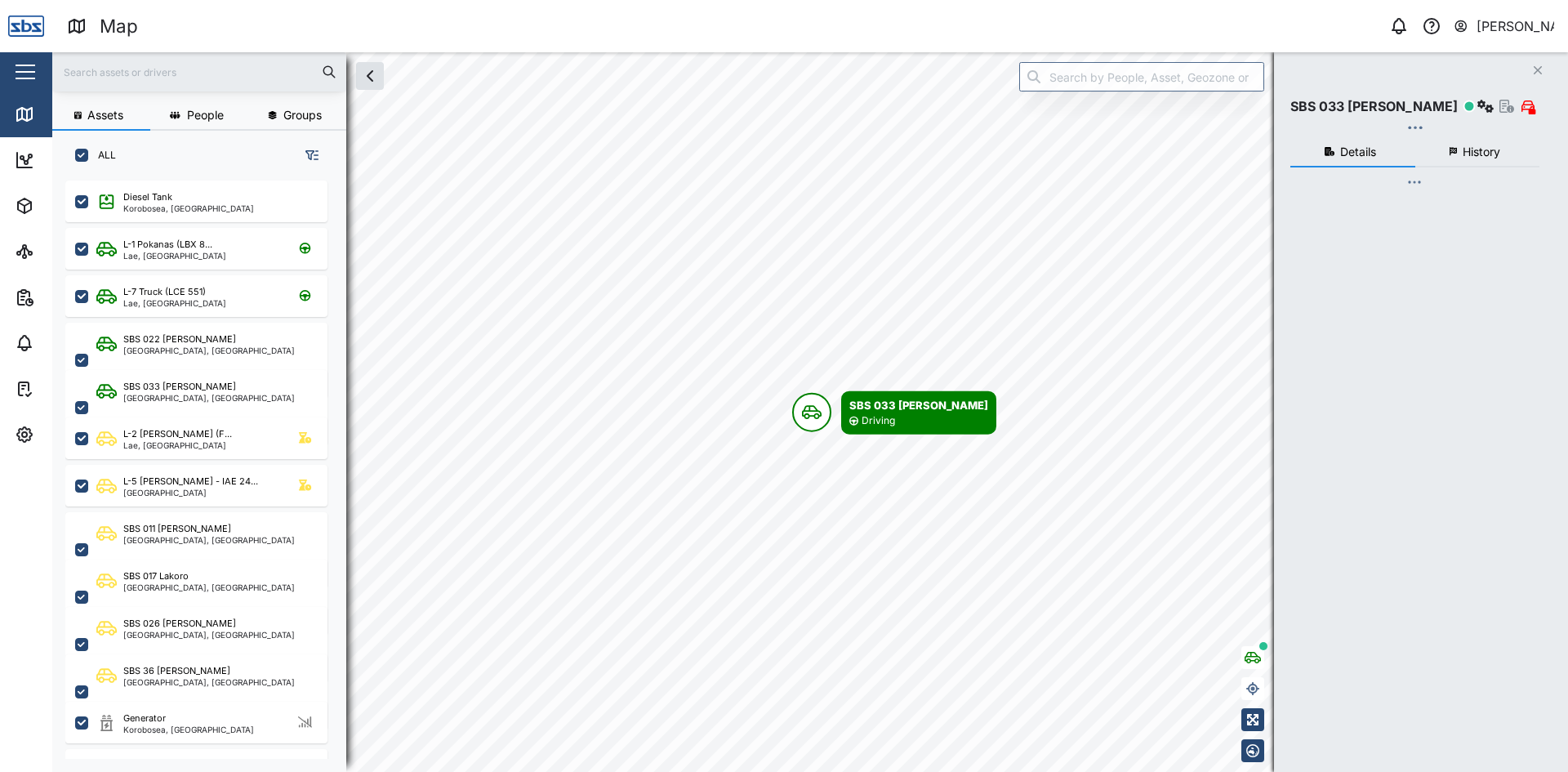
scroll to position [572, 256]
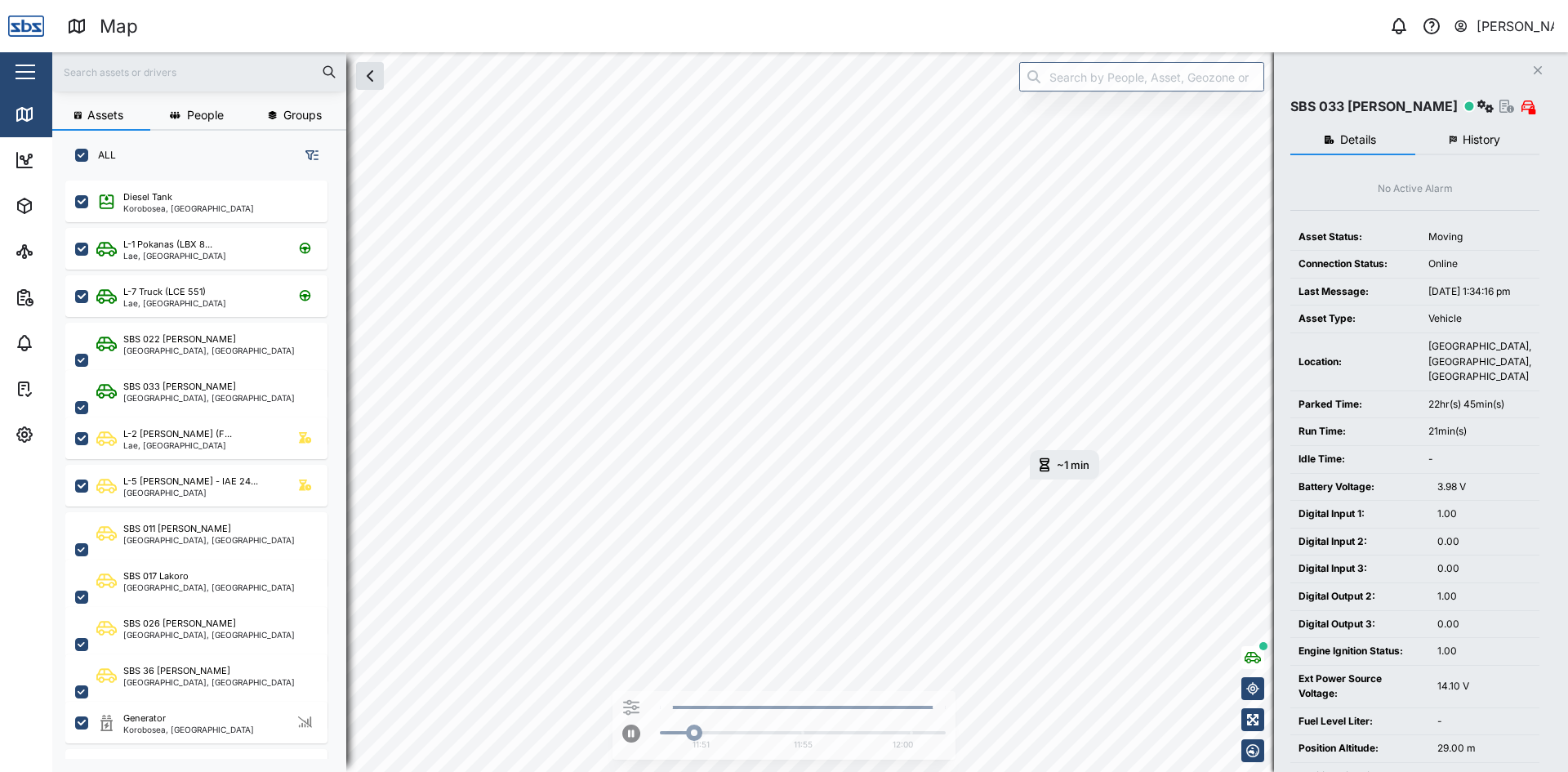
click at [1538, 68] on icon "Close" at bounding box center [1537, 70] width 9 height 13
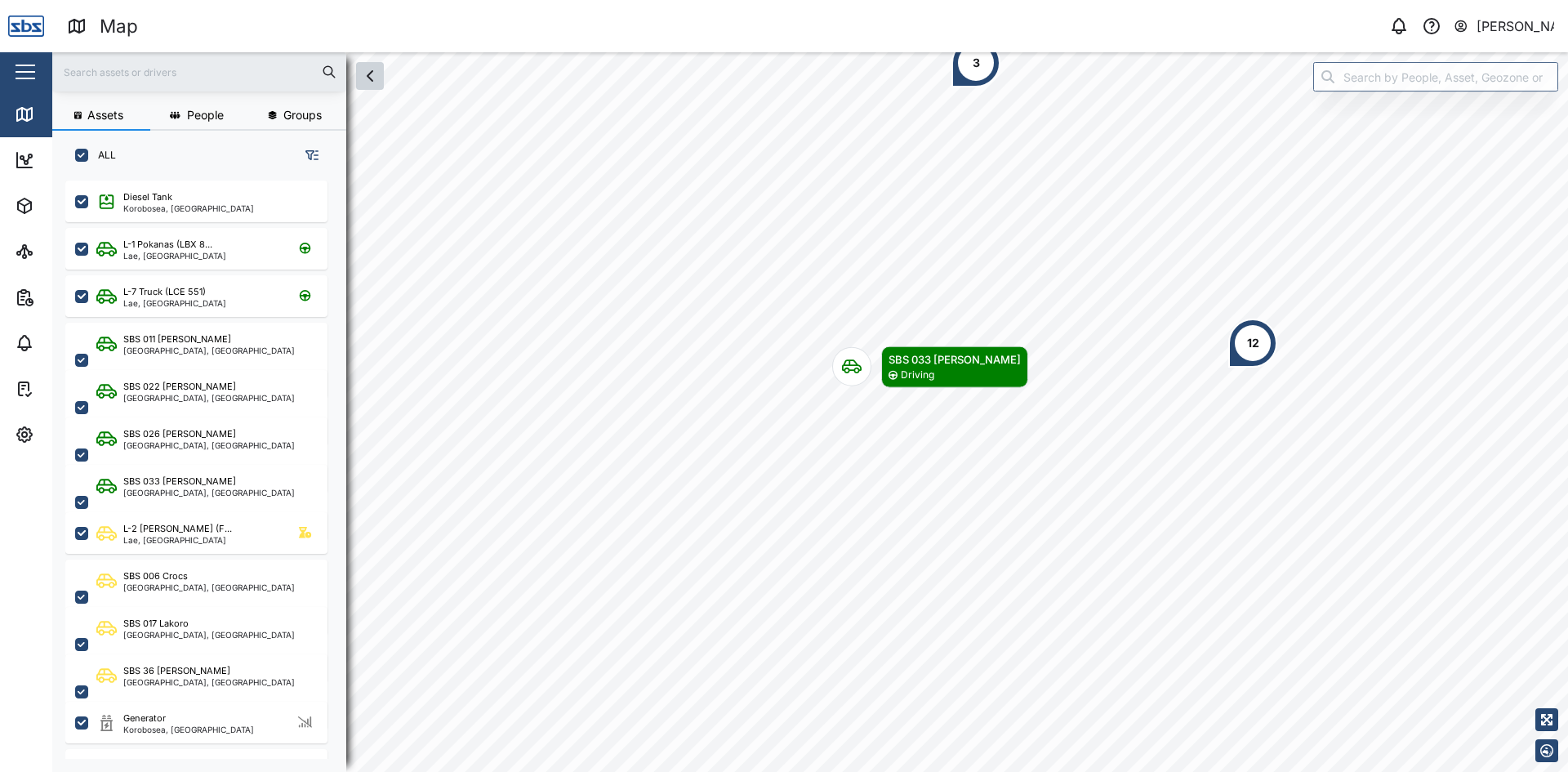
click at [373, 74] on icon "button" at bounding box center [370, 76] width 20 height 20
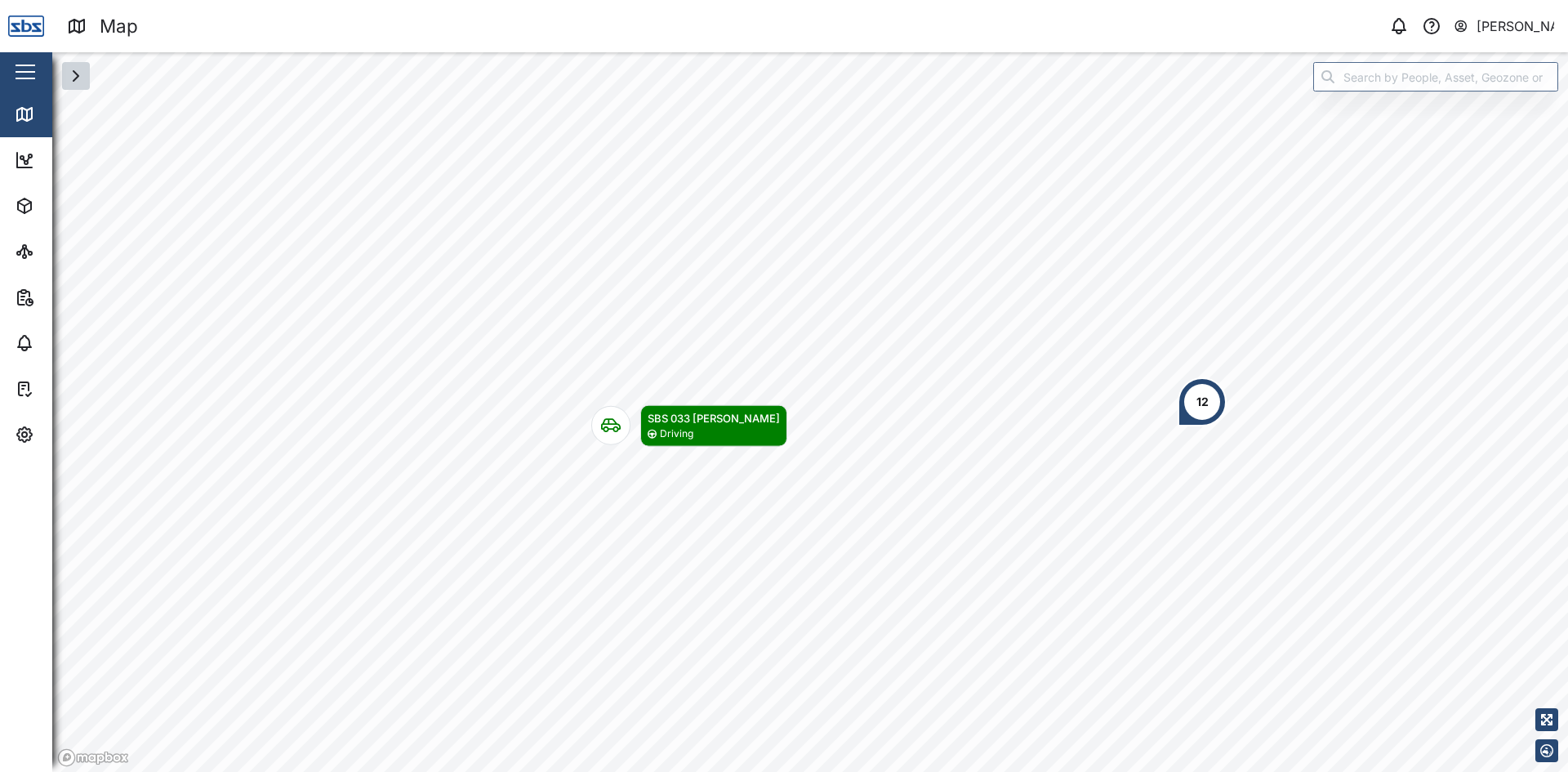
click at [1188, 405] on div "12" at bounding box center [1202, 401] width 49 height 49
